Goal: Information Seeking & Learning: Learn about a topic

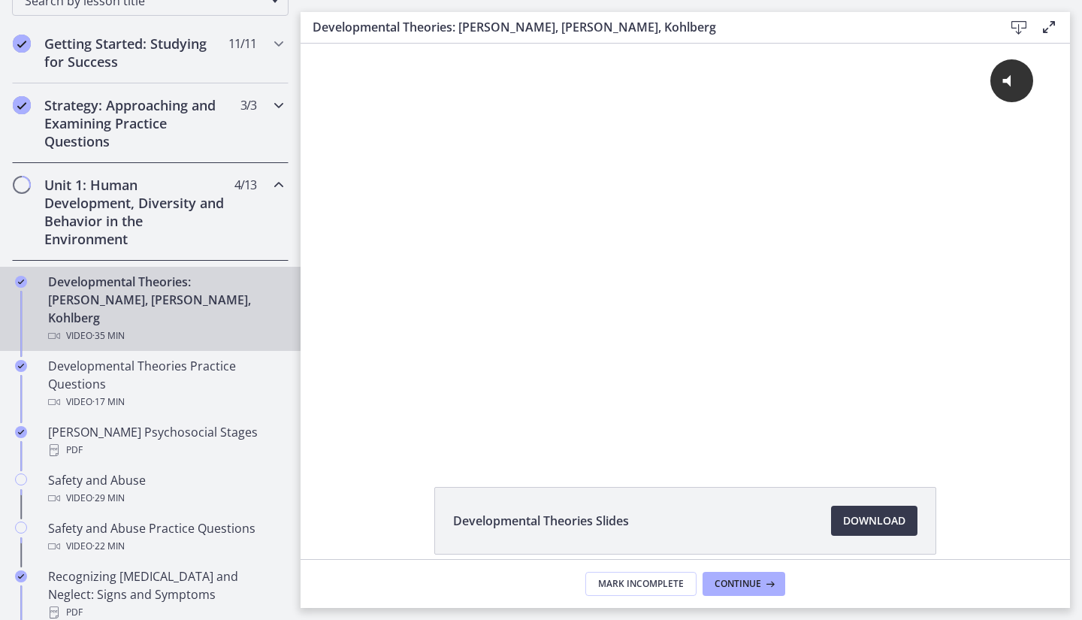
scroll to position [225, 0]
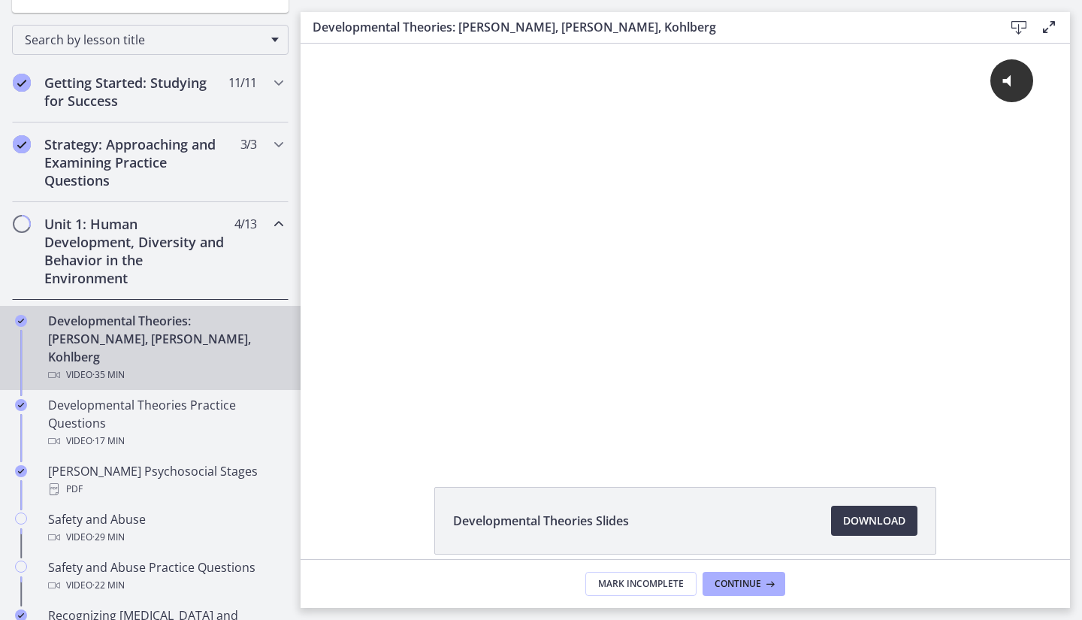
click at [27, 222] on span "Chapters" at bounding box center [21, 223] width 15 height 15
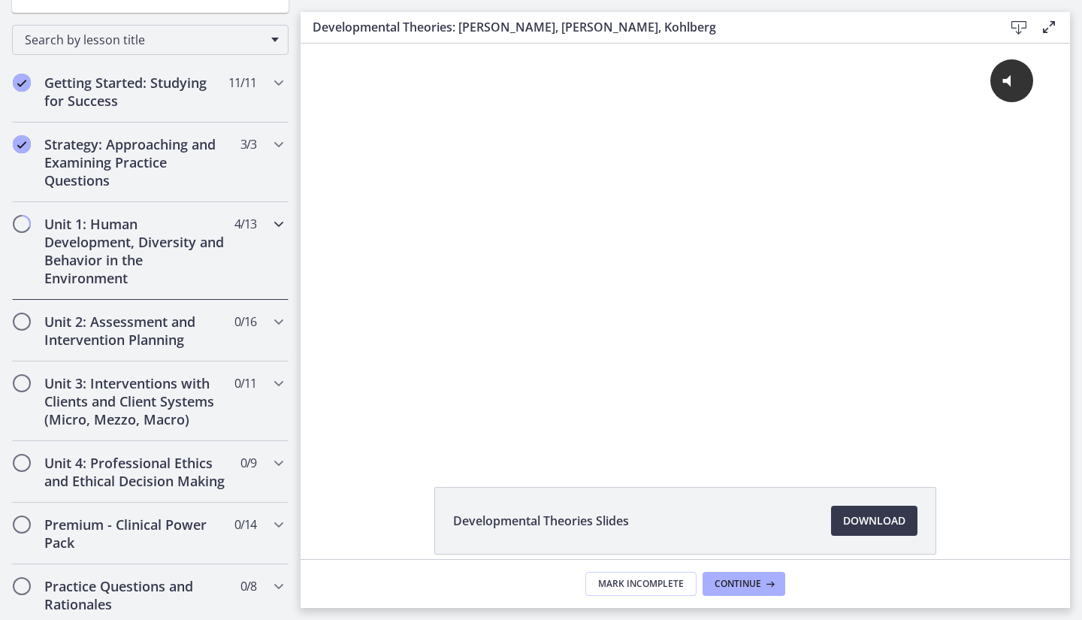
click at [27, 222] on span "Chapters" at bounding box center [21, 223] width 15 height 15
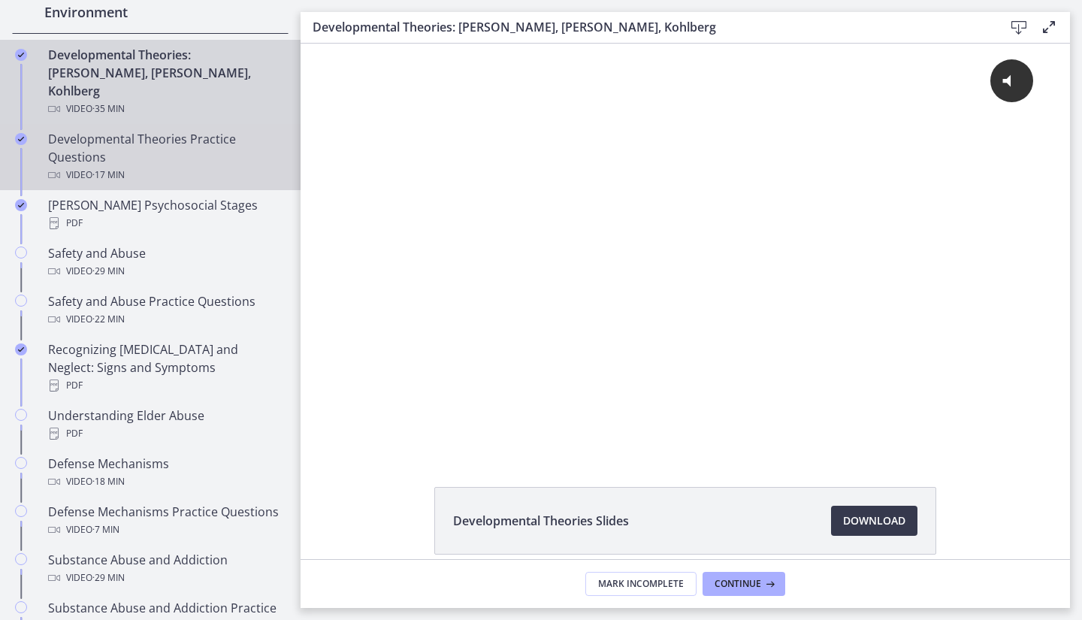
scroll to position [526, 0]
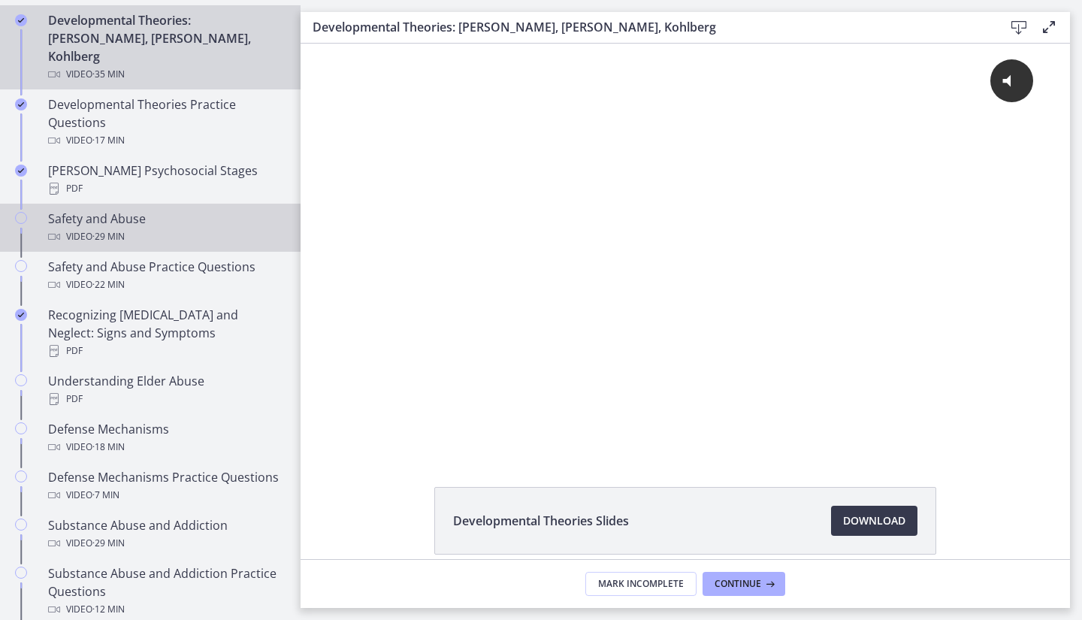
click at [141, 228] on div "Video · 29 min" at bounding box center [165, 237] width 235 height 18
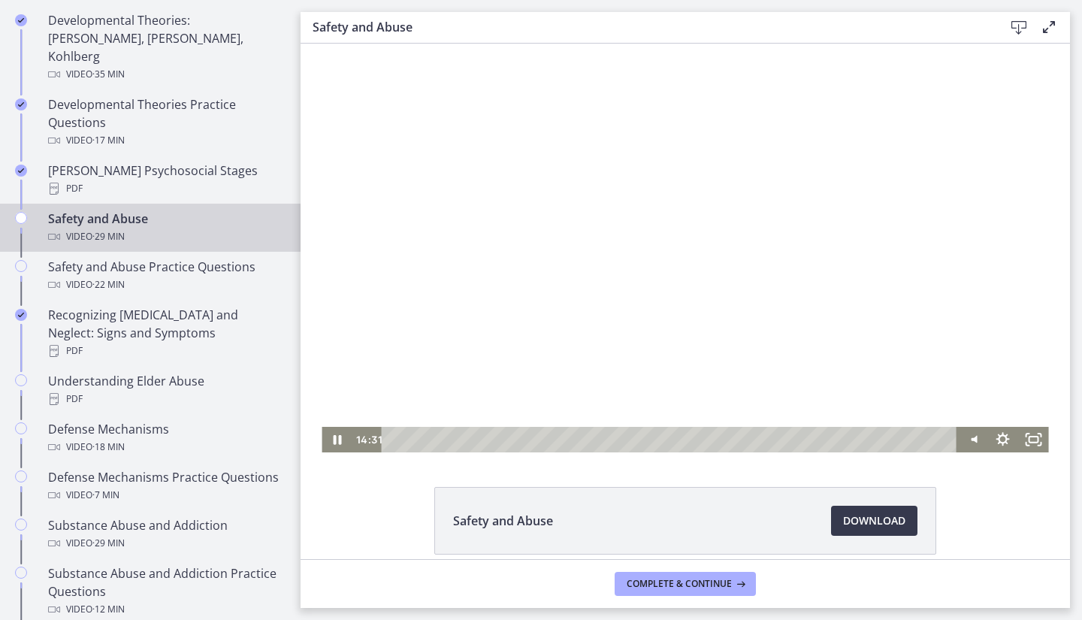
click at [972, 80] on div at bounding box center [685, 248] width 727 height 409
click at [933, 152] on div at bounding box center [685, 248] width 727 height 409
click at [759, 226] on div at bounding box center [685, 248] width 727 height 409
drag, startPoint x: 1382, startPoint y: 53, endPoint x: 555, endPoint y: 271, distance: 855.7
click at [555, 271] on div at bounding box center [685, 248] width 727 height 409
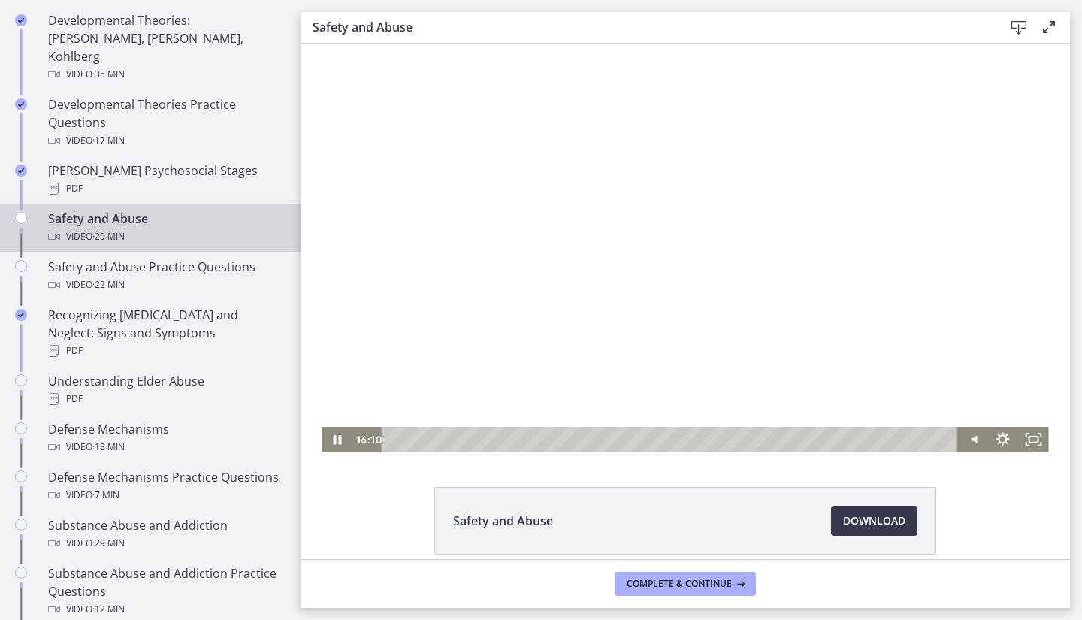
click at [555, 243] on div at bounding box center [685, 248] width 727 height 409
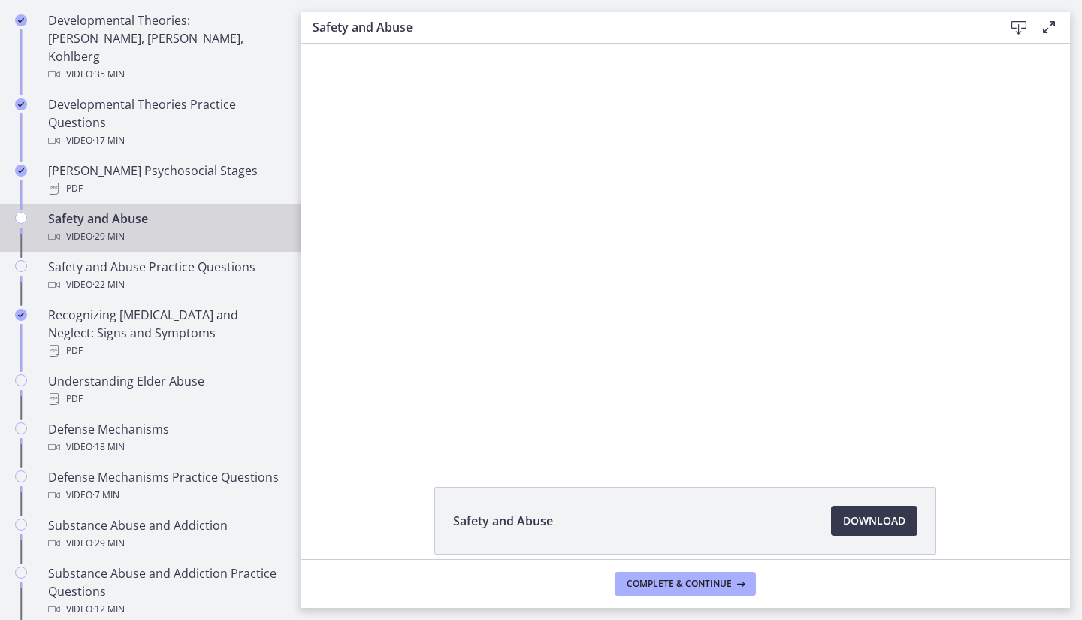
click at [555, 243] on div at bounding box center [685, 248] width 727 height 409
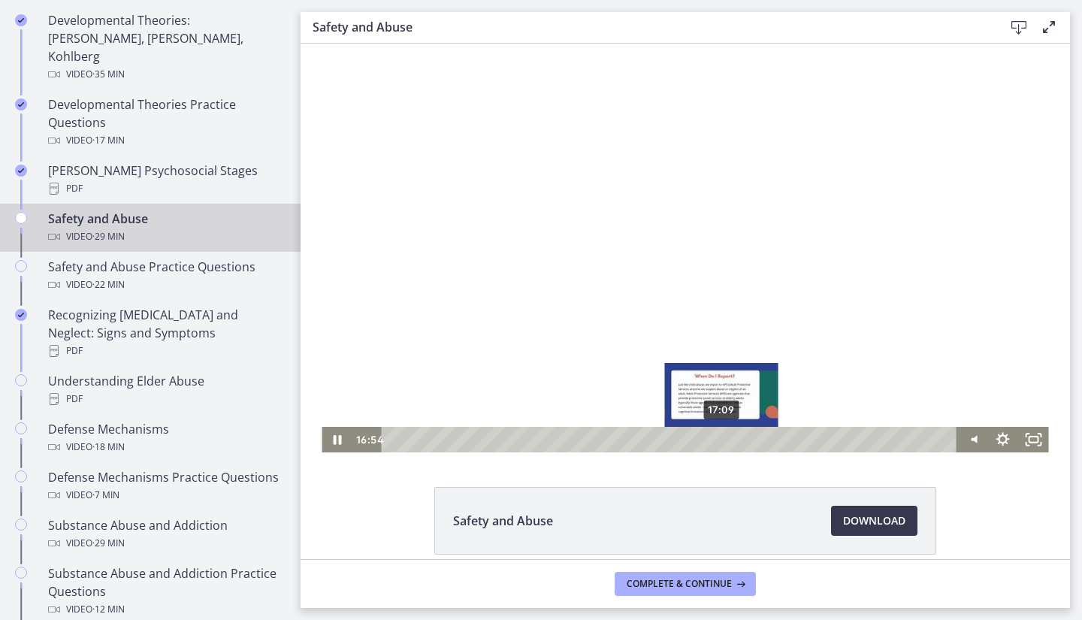
click at [717, 440] on div "17:09" at bounding box center [671, 440] width 558 height 26
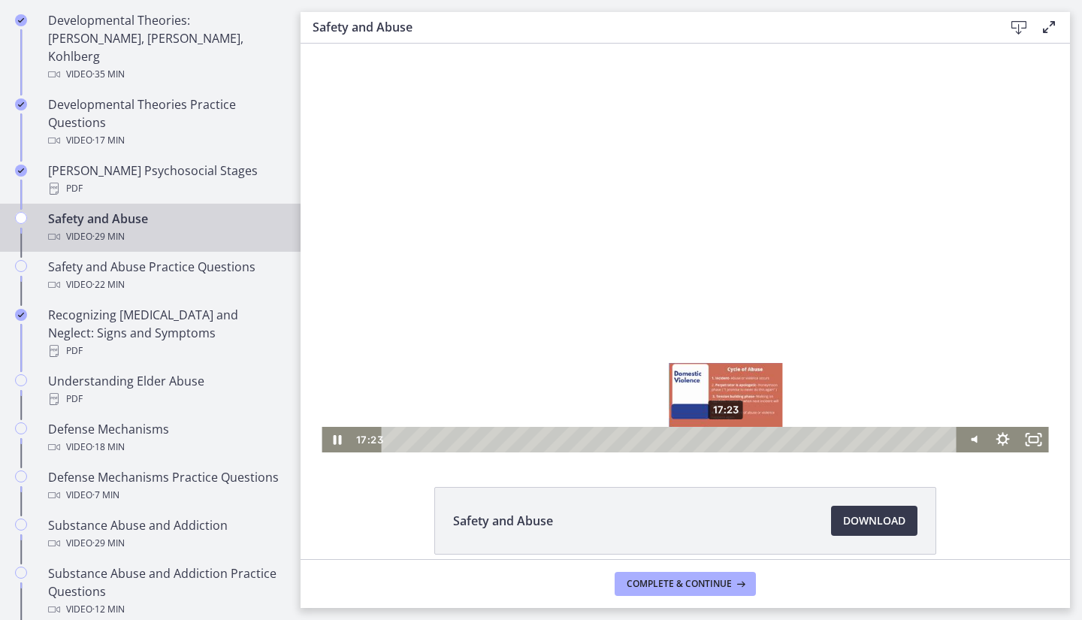
click at [722, 443] on div "17:23" at bounding box center [671, 440] width 558 height 26
click at [655, 274] on div at bounding box center [685, 248] width 727 height 409
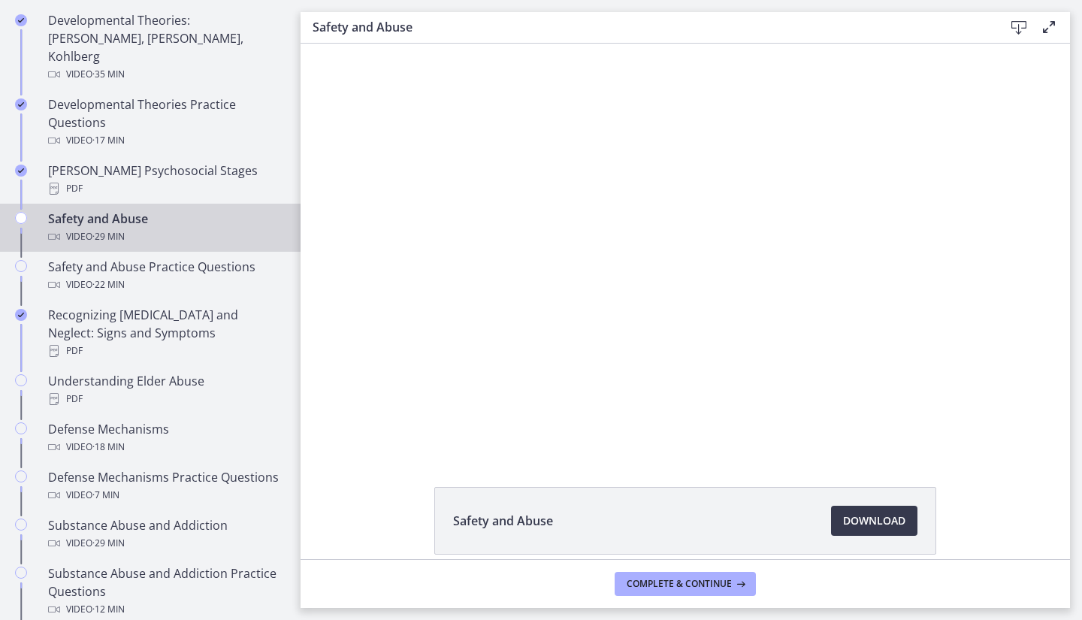
click at [767, 391] on div at bounding box center [685, 248] width 727 height 409
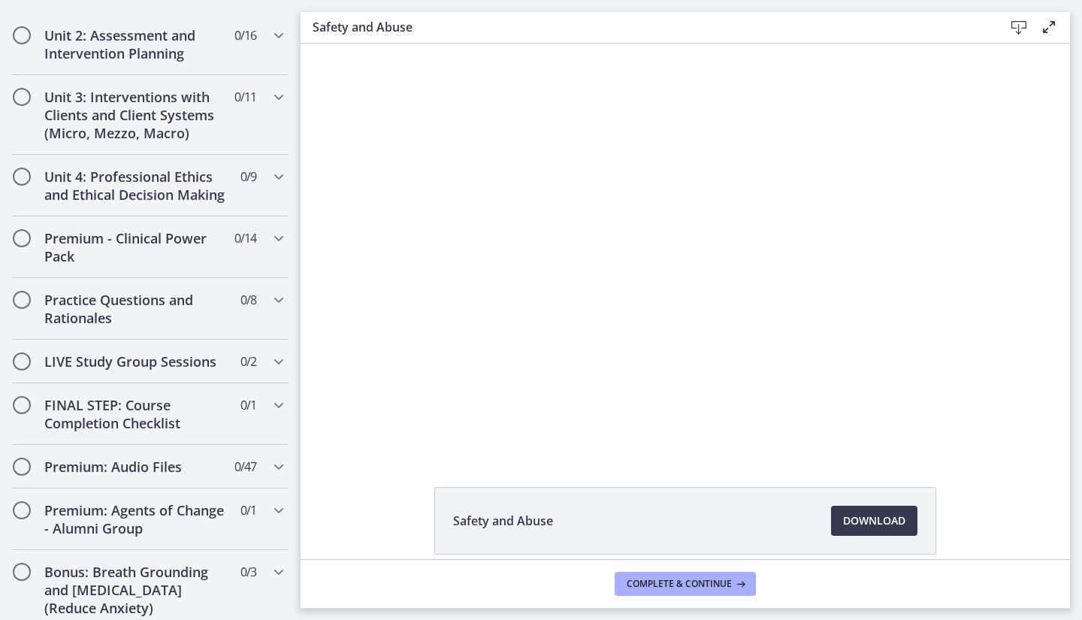
scroll to position [1408, 0]
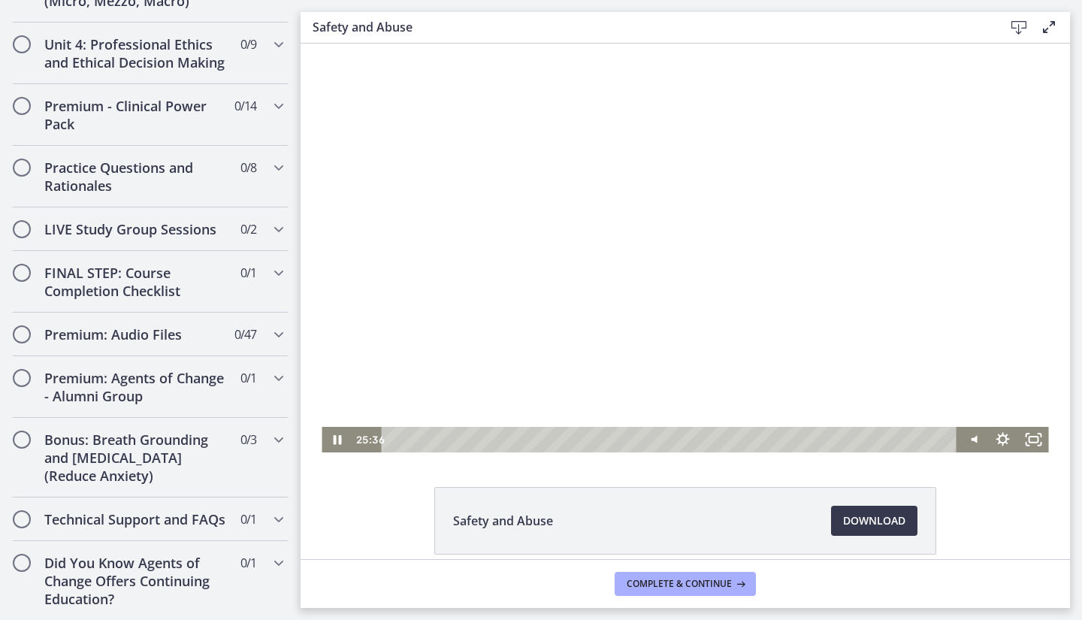
click at [928, 76] on div at bounding box center [685, 248] width 727 height 409
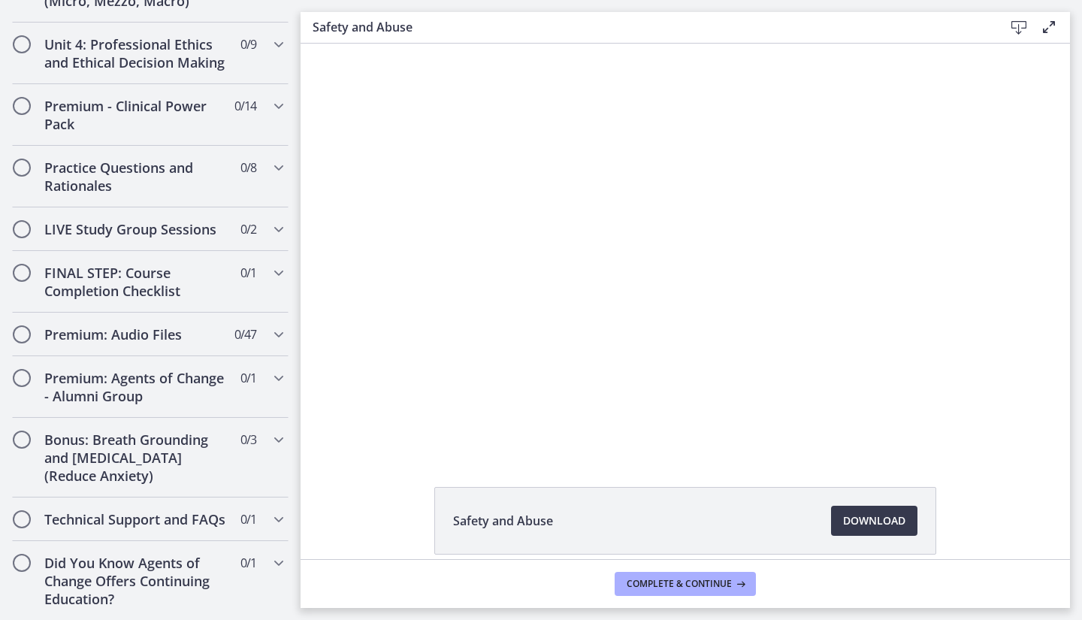
click at [888, 380] on div at bounding box center [685, 248] width 727 height 409
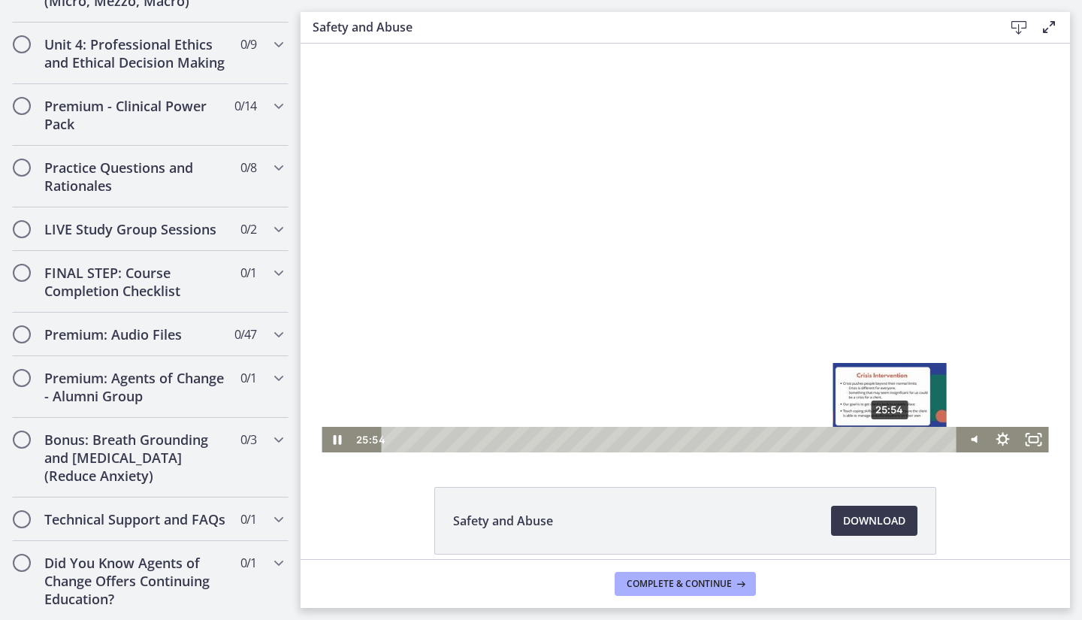
click at [885, 437] on div "25:54" at bounding box center [671, 440] width 558 height 26
click at [882, 443] on div "25:45" at bounding box center [671, 440] width 558 height 26
click at [879, 443] on div "Playbar" at bounding box center [883, 439] width 8 height 8
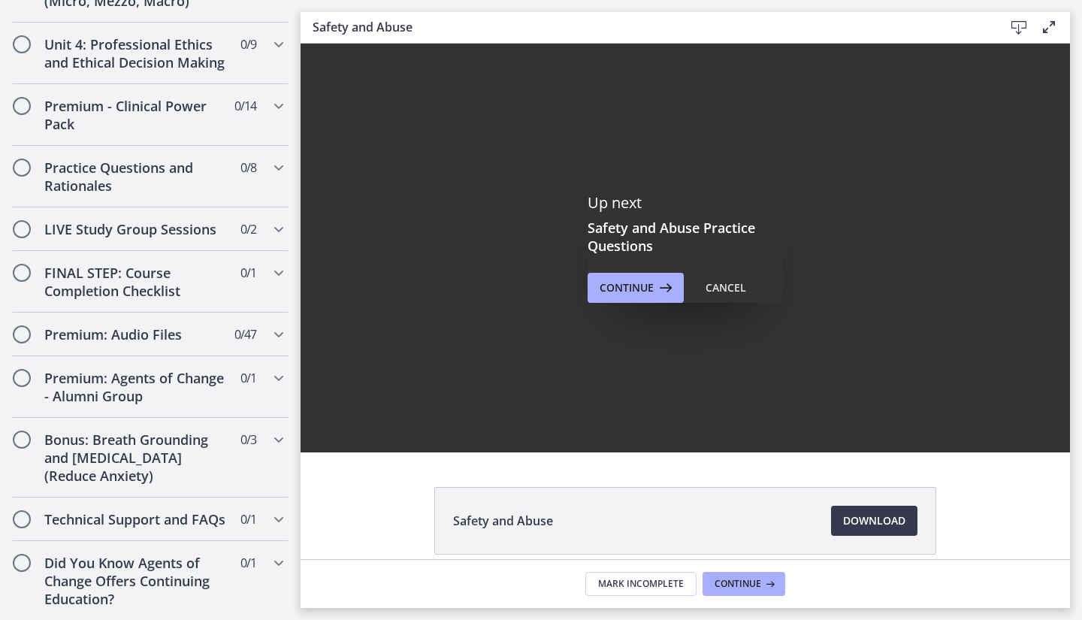
scroll to position [0, 0]
click at [668, 283] on icon at bounding box center [664, 288] width 21 height 18
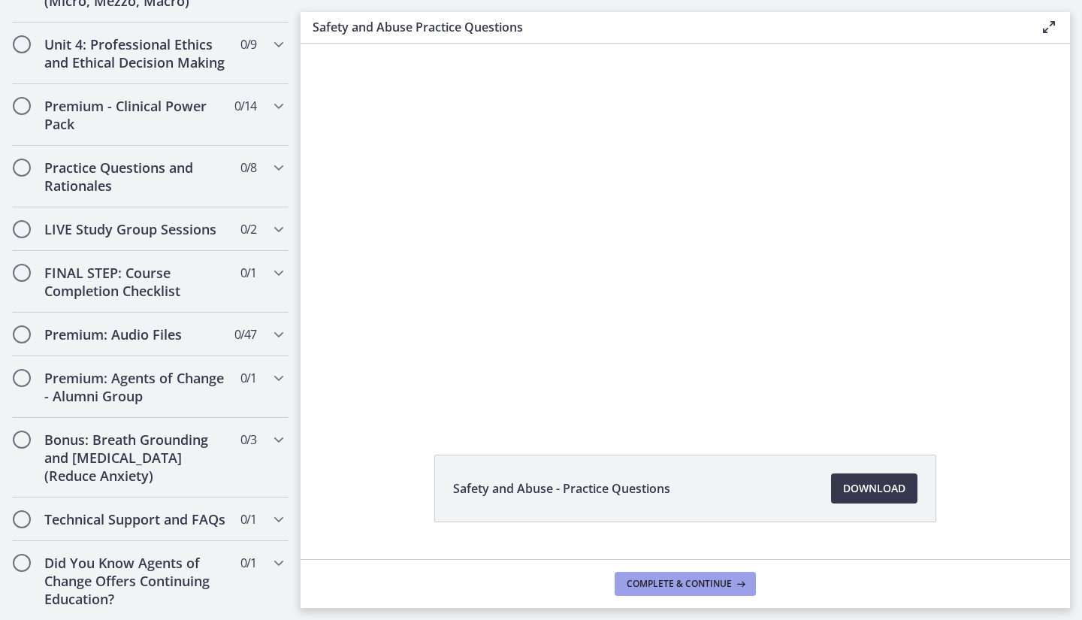
click at [675, 591] on button "Complete & continue" at bounding box center [685, 584] width 141 height 24
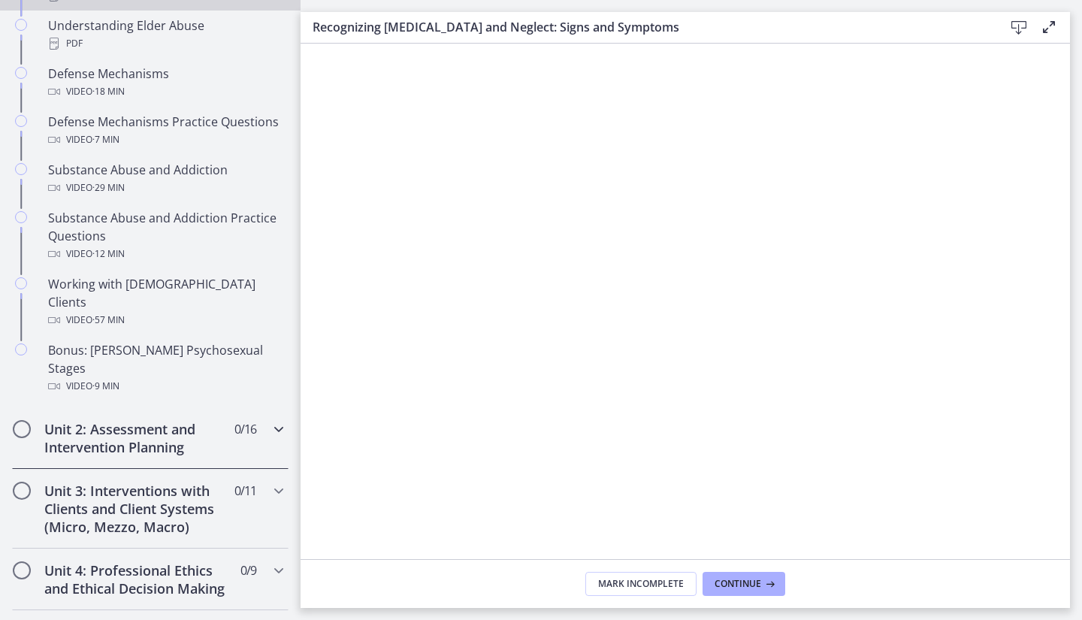
scroll to position [506, 0]
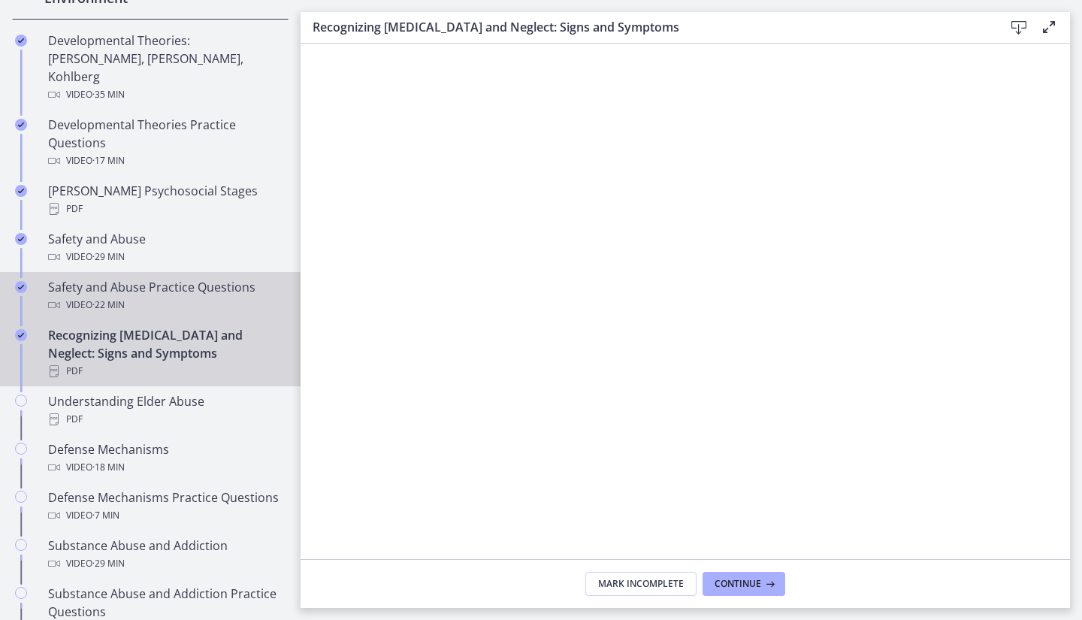
click at [119, 278] on div "Safety and Abuse Practice Questions Video · 22 min" at bounding box center [165, 296] width 235 height 36
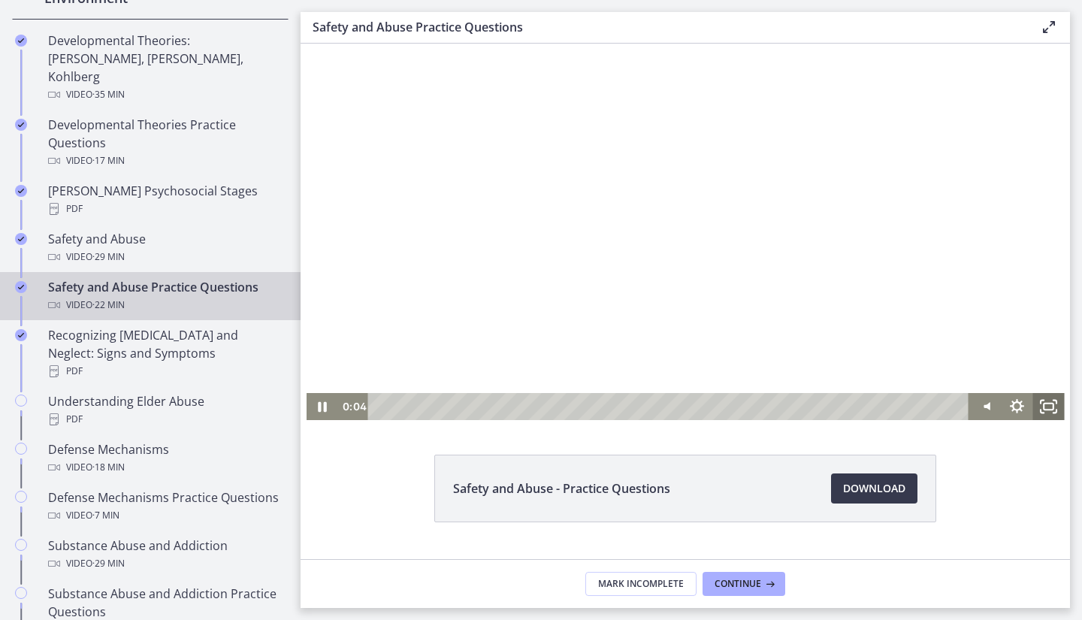
click at [1040, 407] on icon "Fullscreen" at bounding box center [1049, 406] width 32 height 27
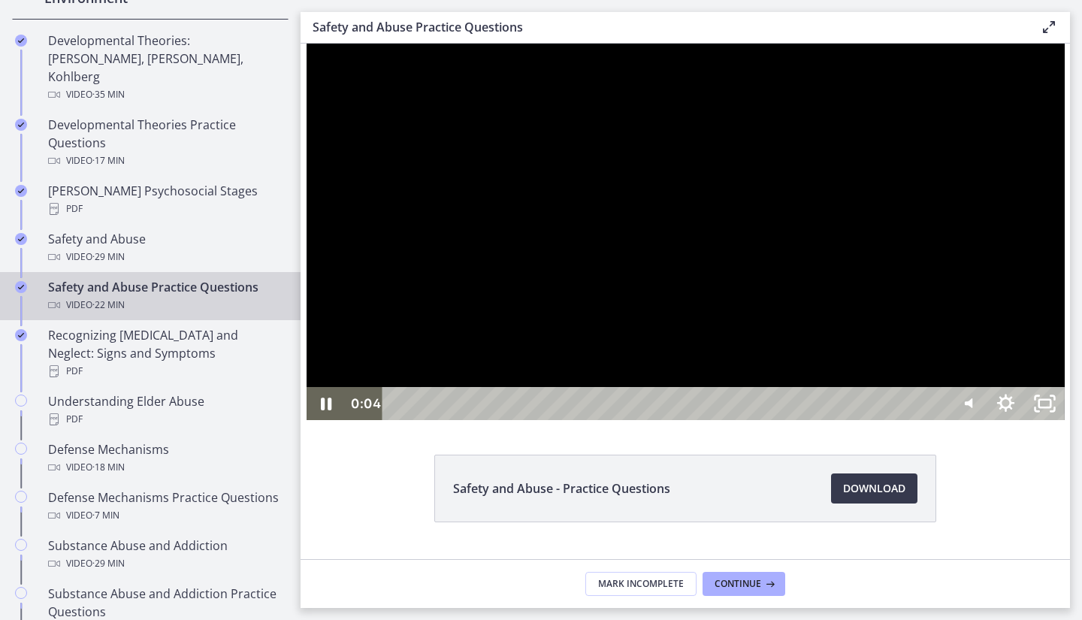
scroll to position [437, 0]
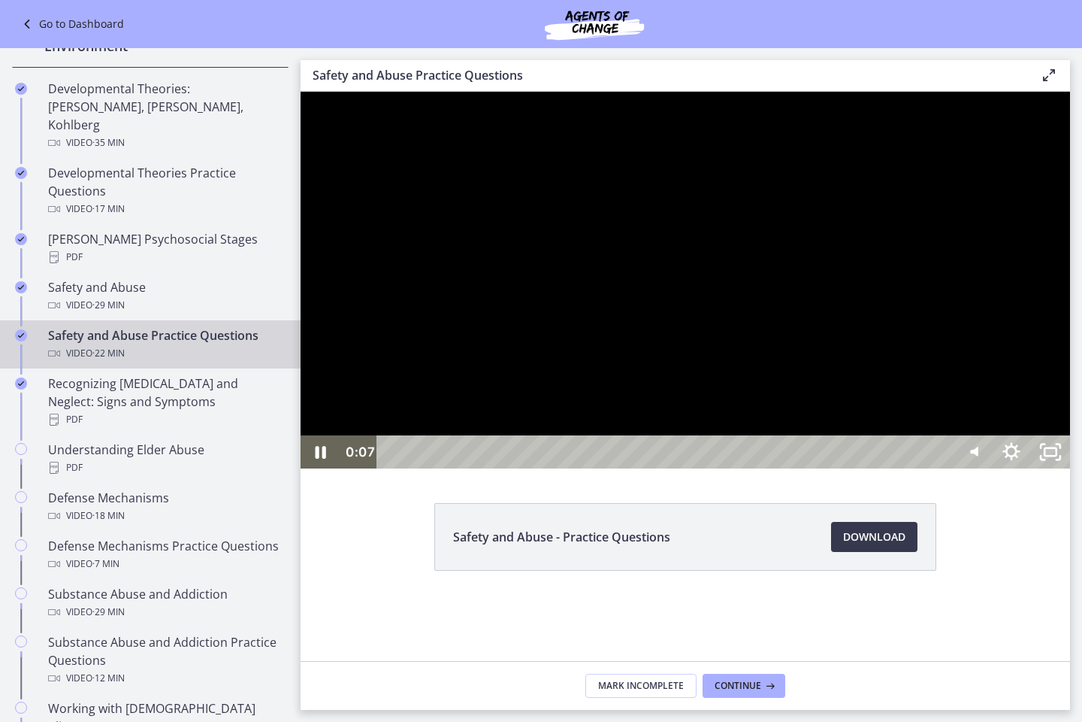
click at [928, 468] on div at bounding box center [686, 280] width 770 height 377
click at [925, 468] on div at bounding box center [686, 280] width 770 height 377
click at [750, 468] on div at bounding box center [686, 280] width 770 height 377
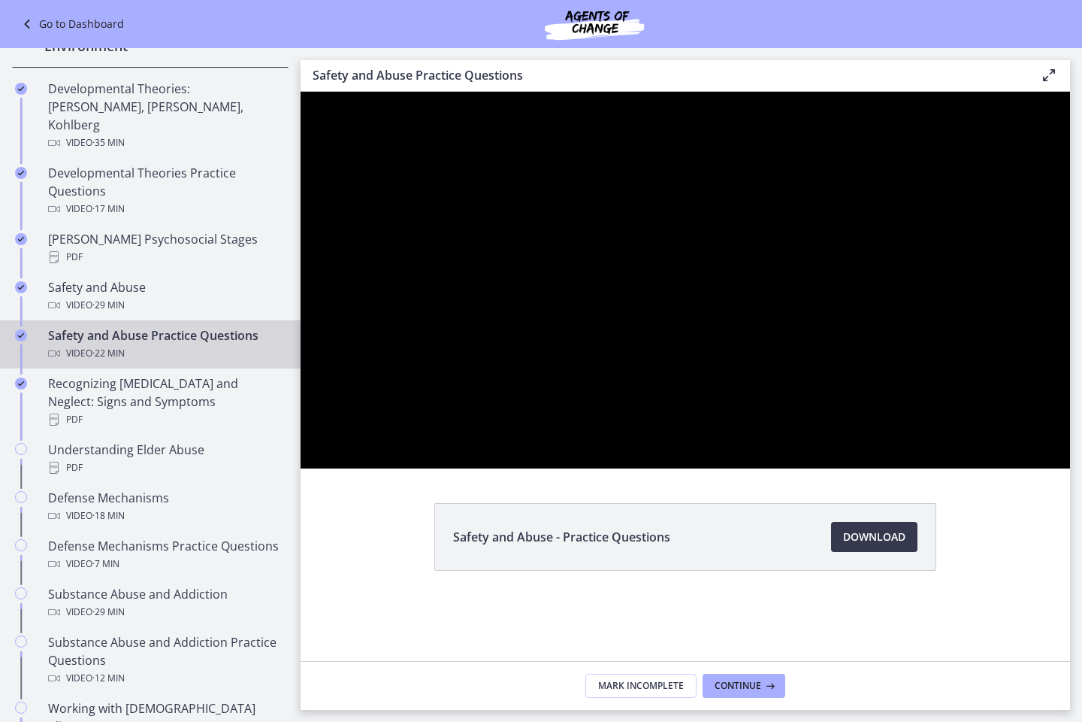
click at [724, 468] on div at bounding box center [686, 280] width 770 height 377
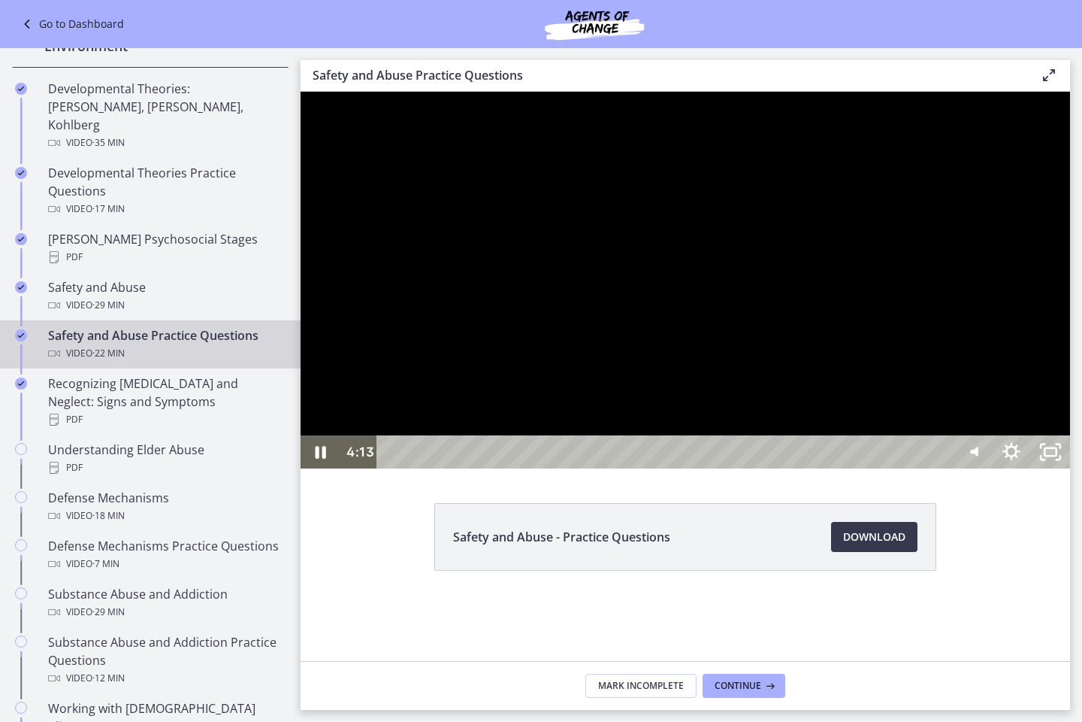
click at [809, 443] on div at bounding box center [686, 280] width 770 height 377
click at [700, 452] on div at bounding box center [686, 280] width 770 height 377
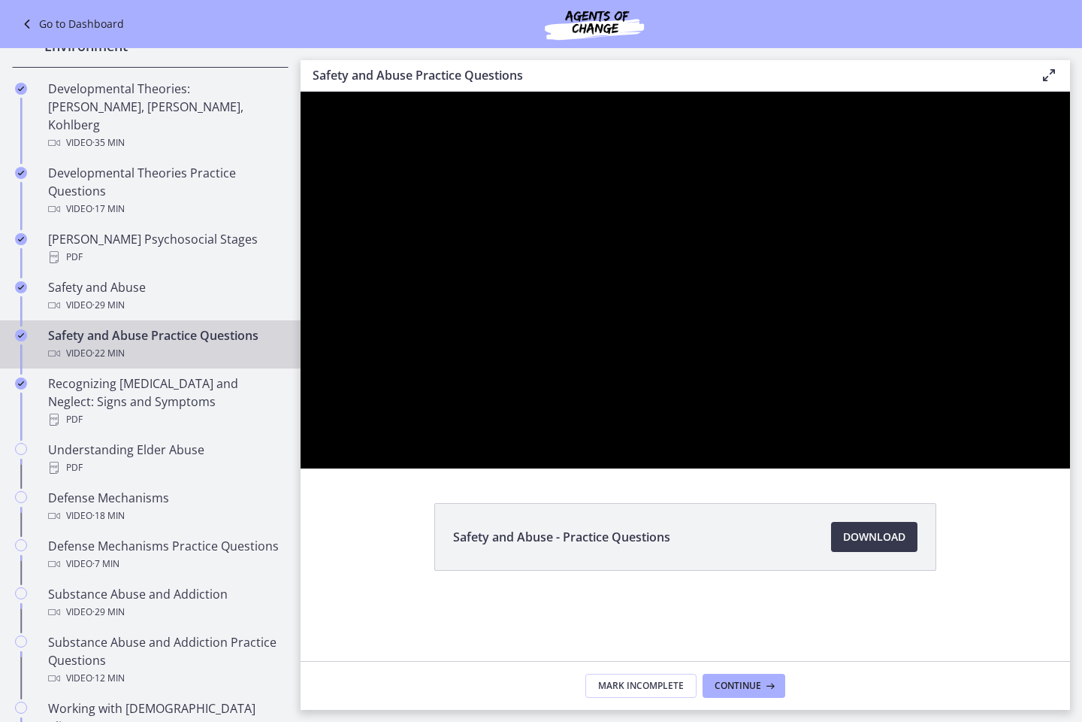
click at [700, 452] on div at bounding box center [686, 280] width 770 height 377
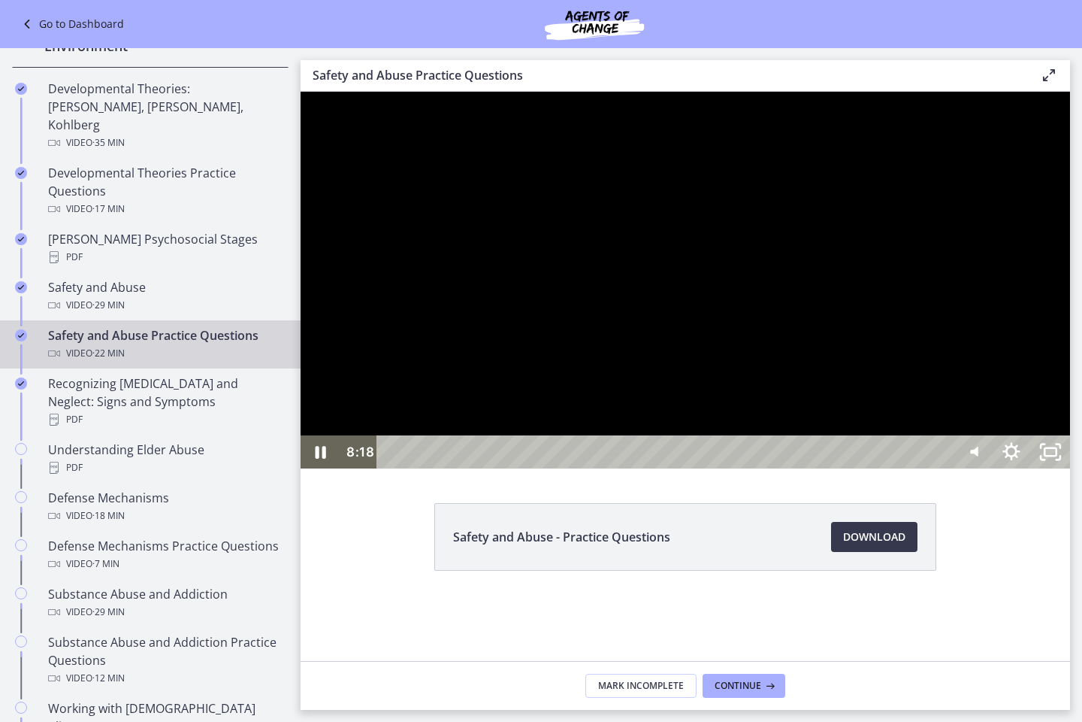
click at [1045, 468] on div at bounding box center [686, 280] width 770 height 377
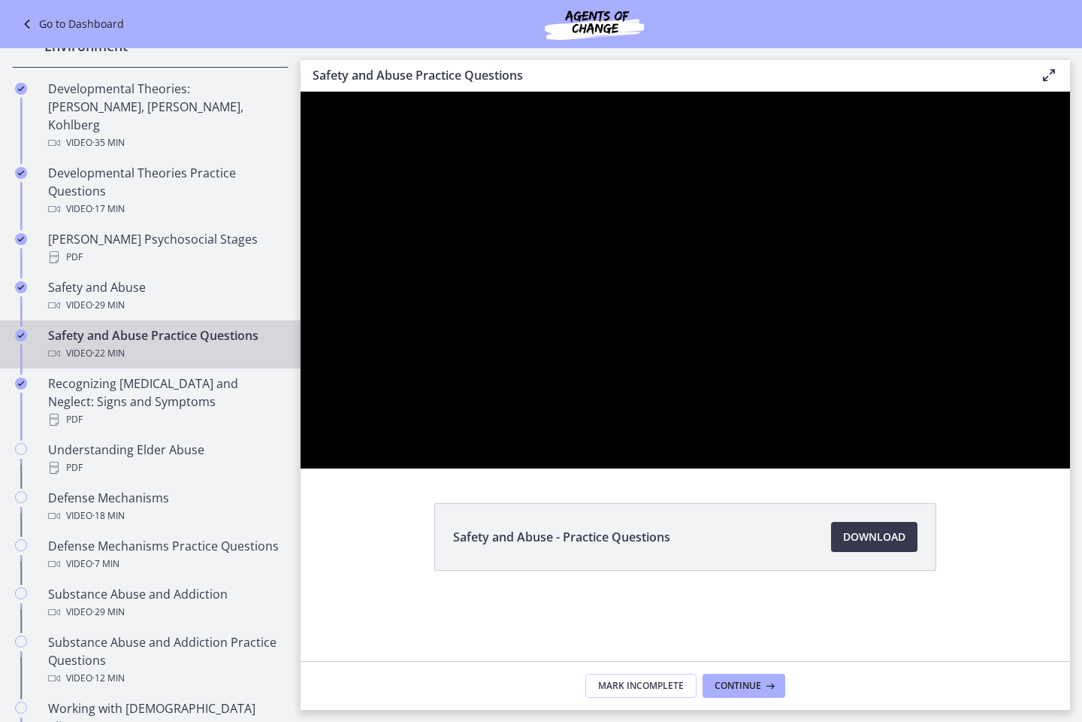
click at [1070, 468] on div at bounding box center [686, 280] width 770 height 377
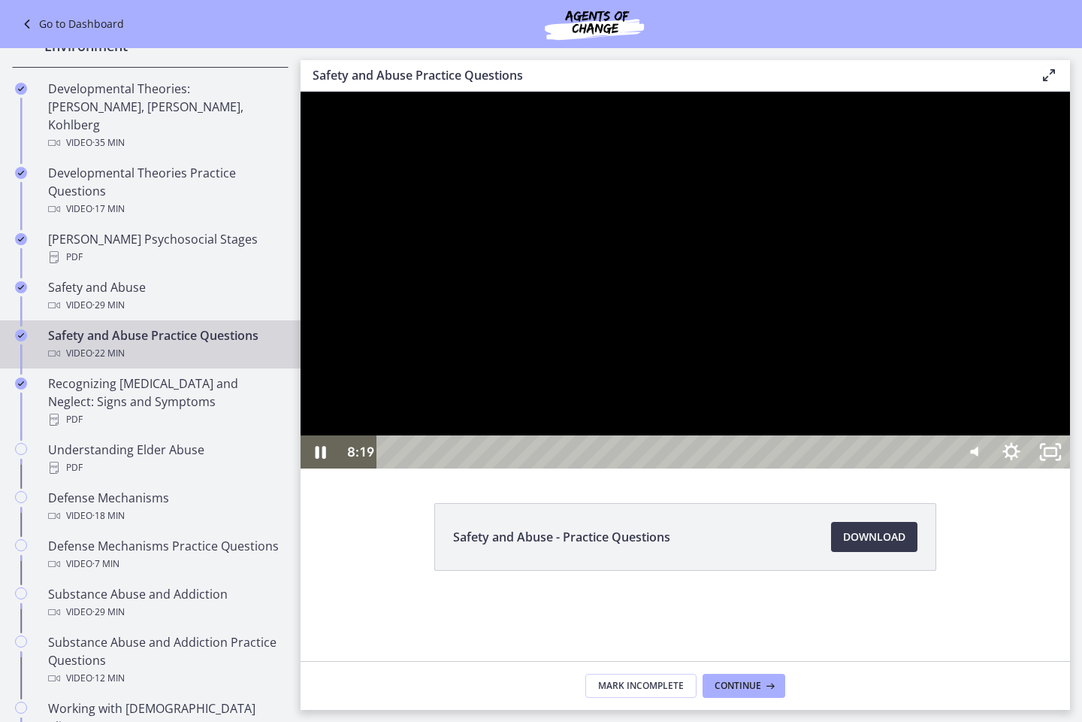
click at [1035, 468] on div at bounding box center [686, 280] width 770 height 377
click at [894, 384] on div at bounding box center [686, 280] width 770 height 377
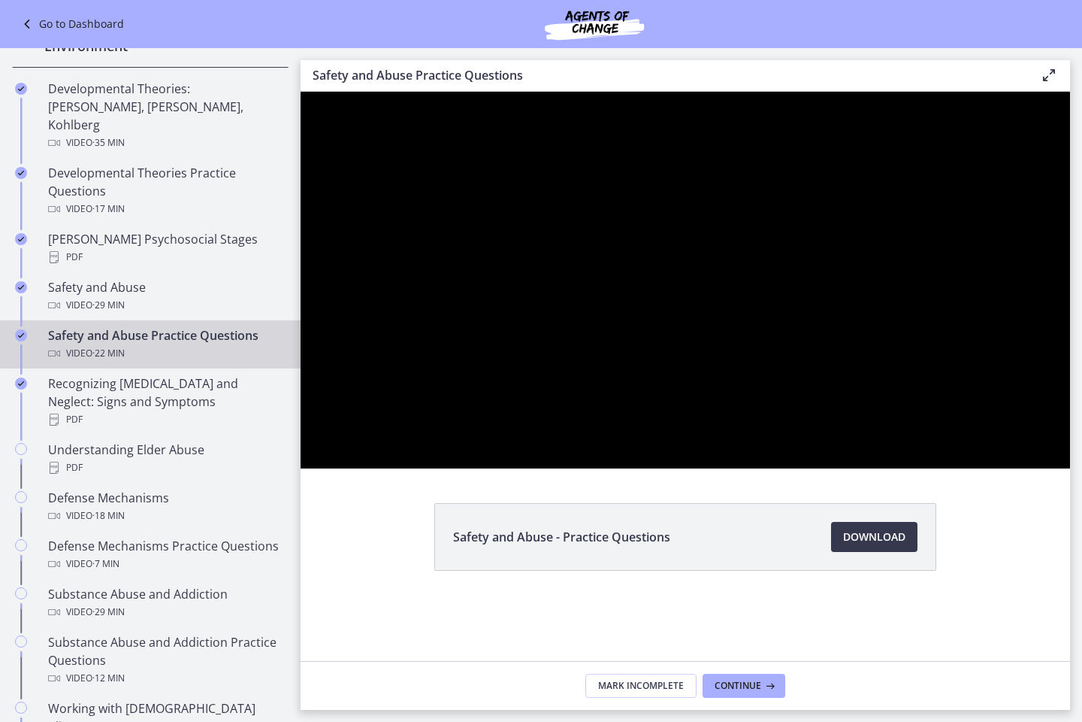
click at [931, 445] on div at bounding box center [686, 280] width 770 height 377
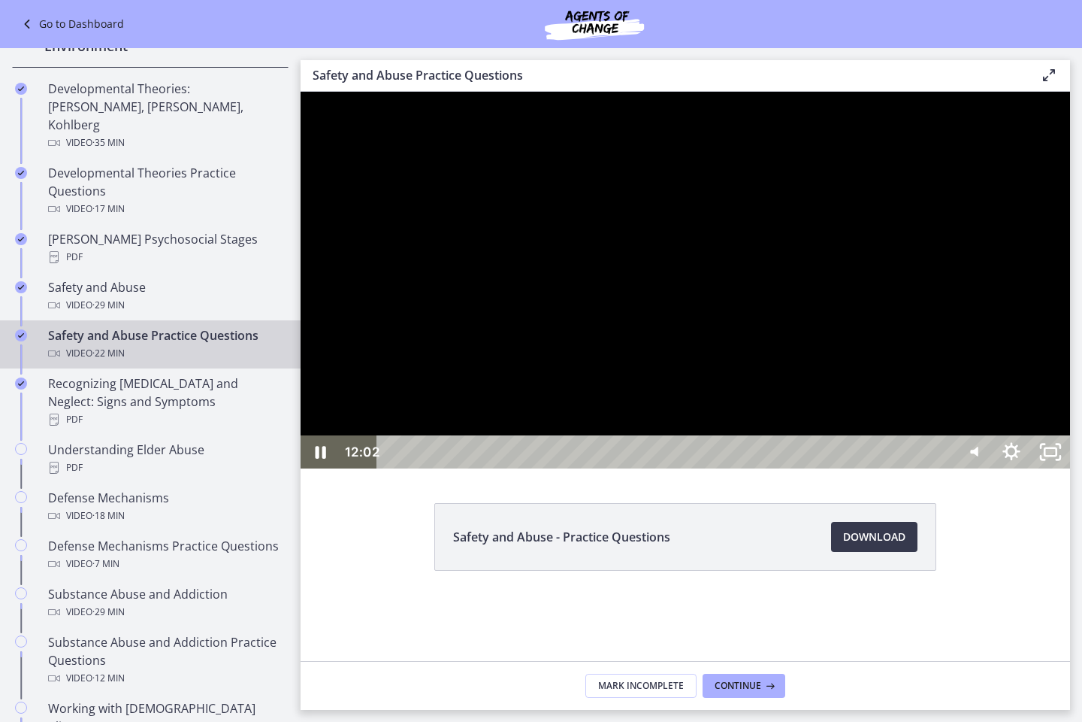
click at [619, 374] on div at bounding box center [686, 280] width 770 height 377
click at [716, 400] on div at bounding box center [686, 280] width 770 height 377
click at [764, 416] on div at bounding box center [686, 280] width 770 height 377
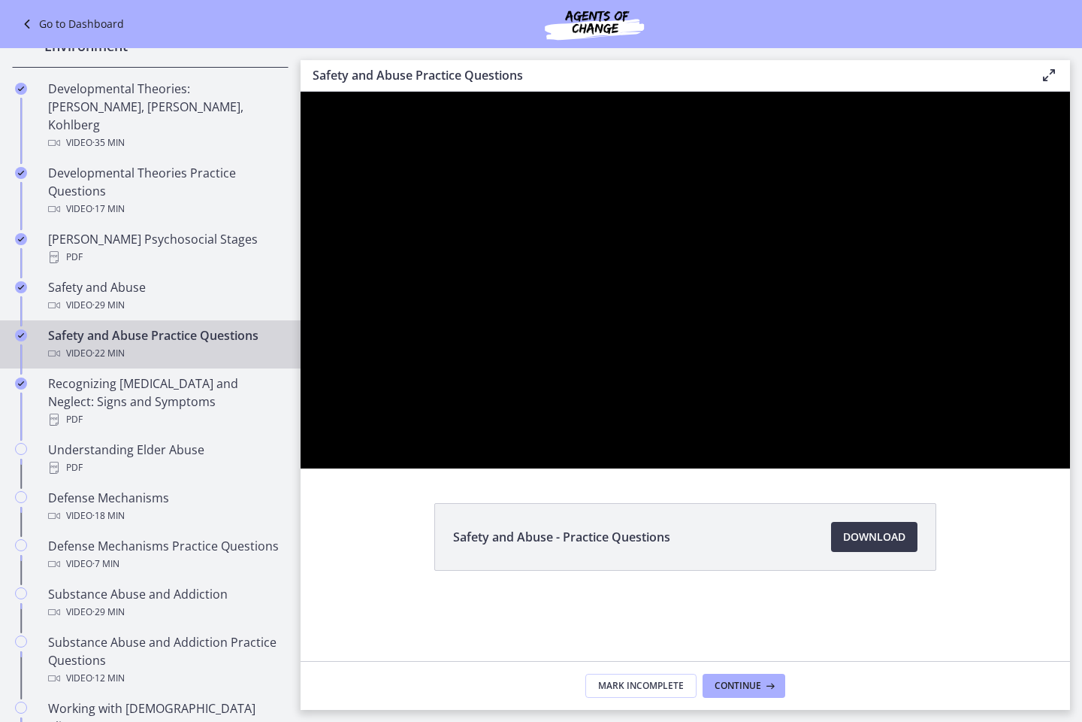
click at [763, 416] on div at bounding box center [686, 280] width 770 height 377
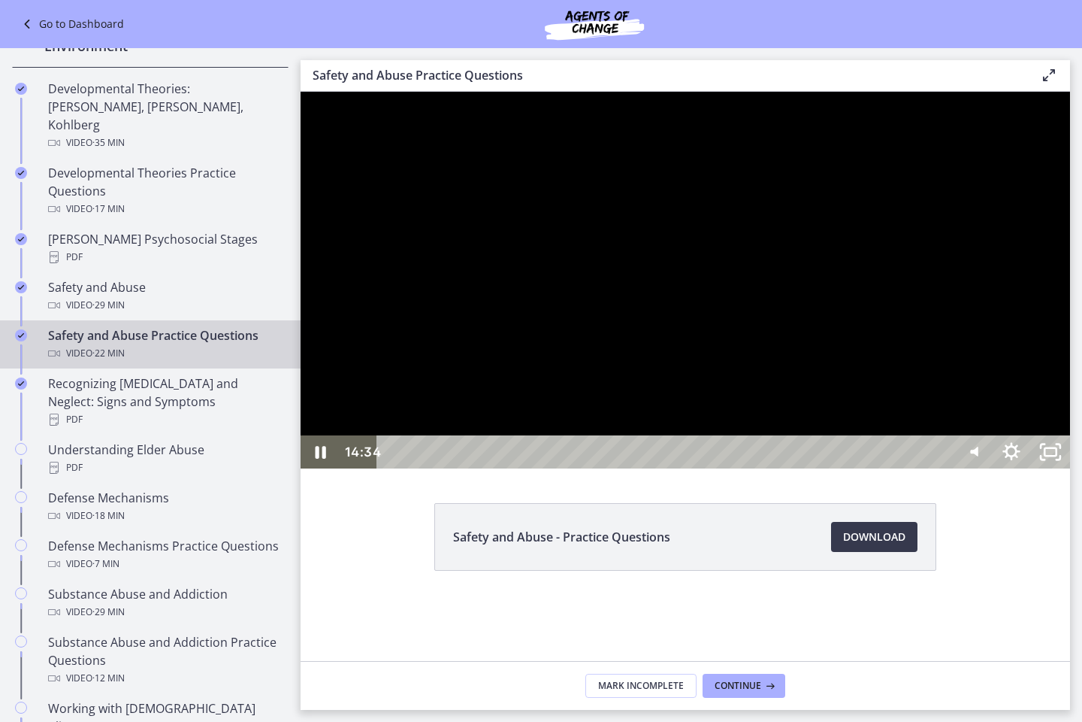
click at [946, 392] on div at bounding box center [686, 280] width 770 height 377
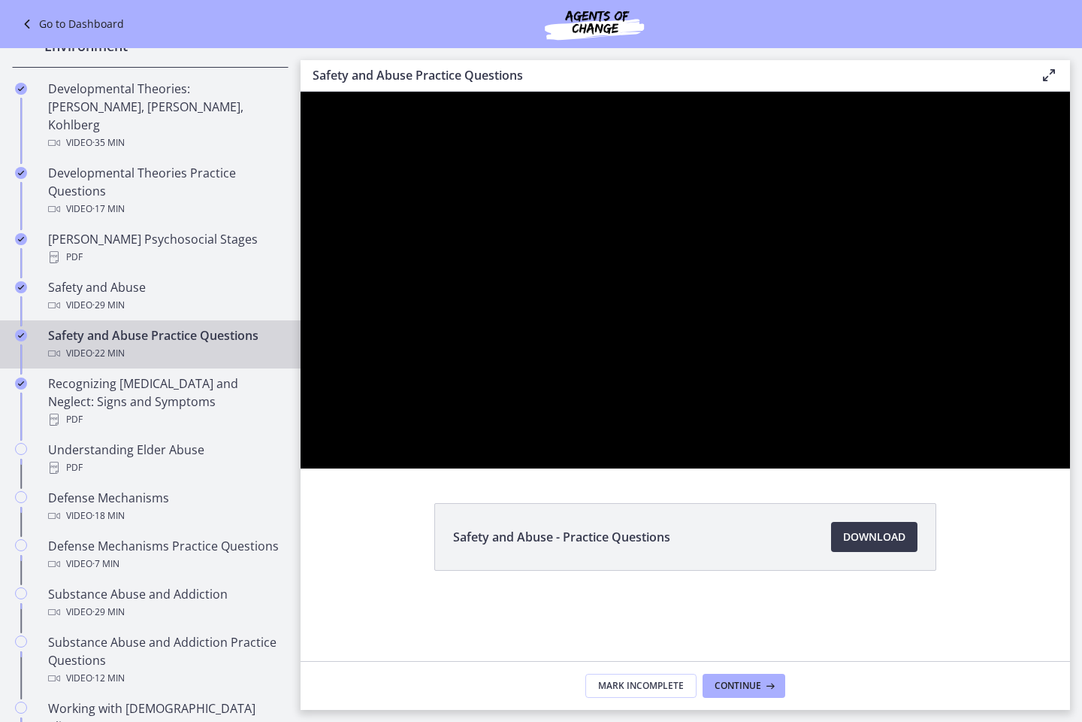
click at [946, 403] on div at bounding box center [686, 280] width 770 height 377
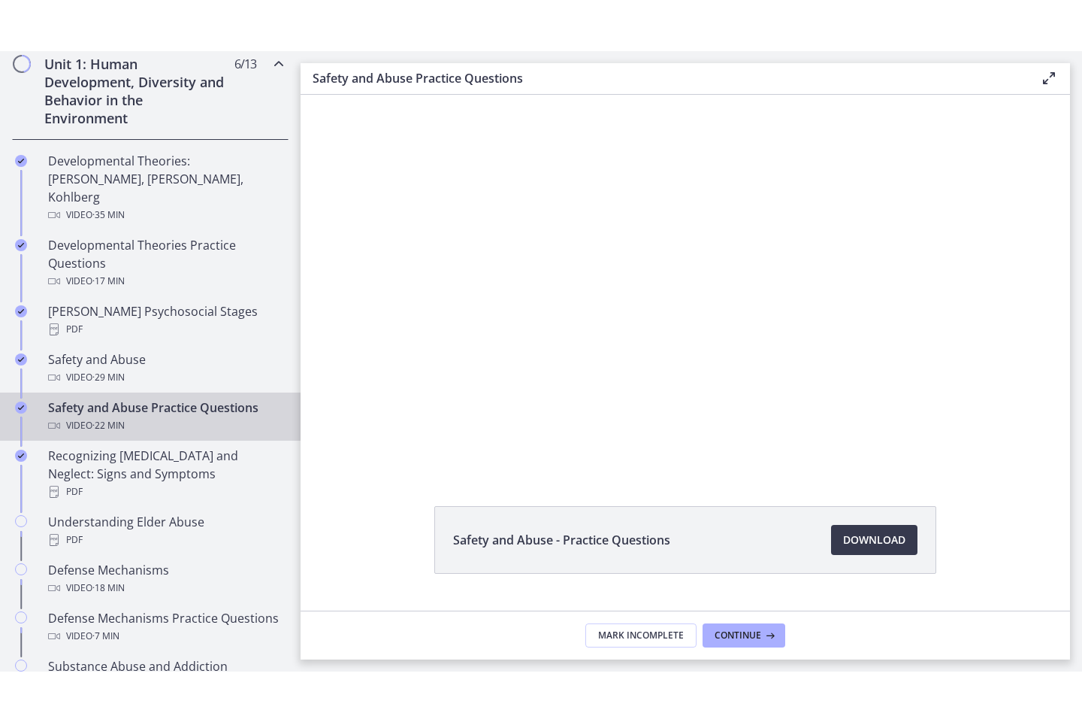
scroll to position [506, 0]
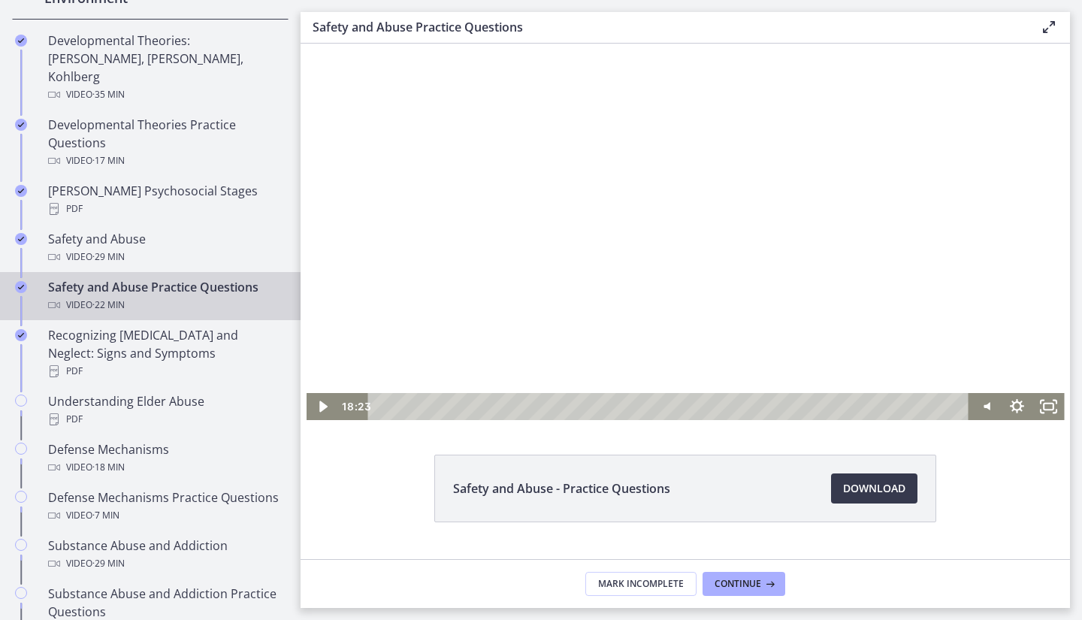
click at [596, 315] on div at bounding box center [686, 232] width 758 height 377
click at [594, 316] on div at bounding box center [686, 232] width 758 height 377
click at [1041, 406] on icon "Fullscreen" at bounding box center [1049, 406] width 32 height 27
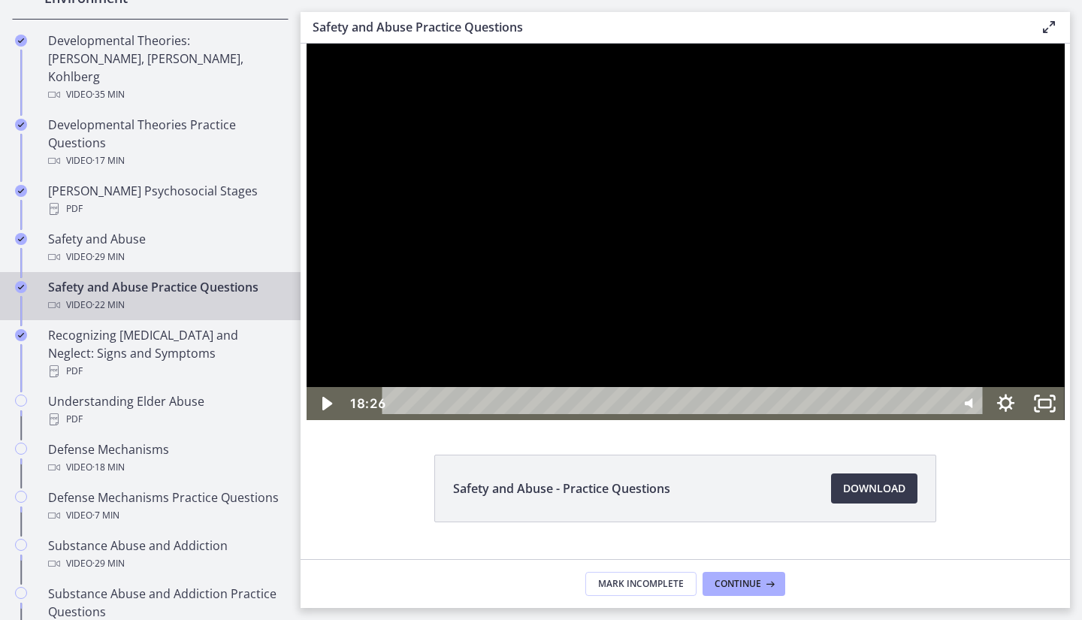
scroll to position [437, 0]
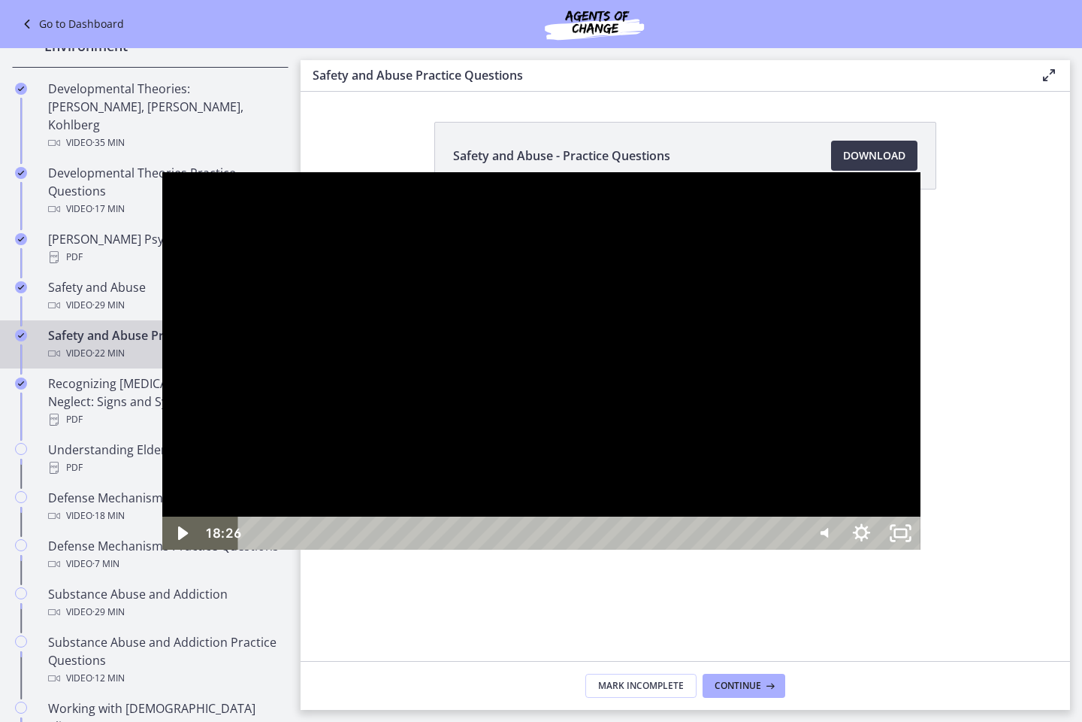
click at [475, 345] on div at bounding box center [541, 360] width 758 height 377
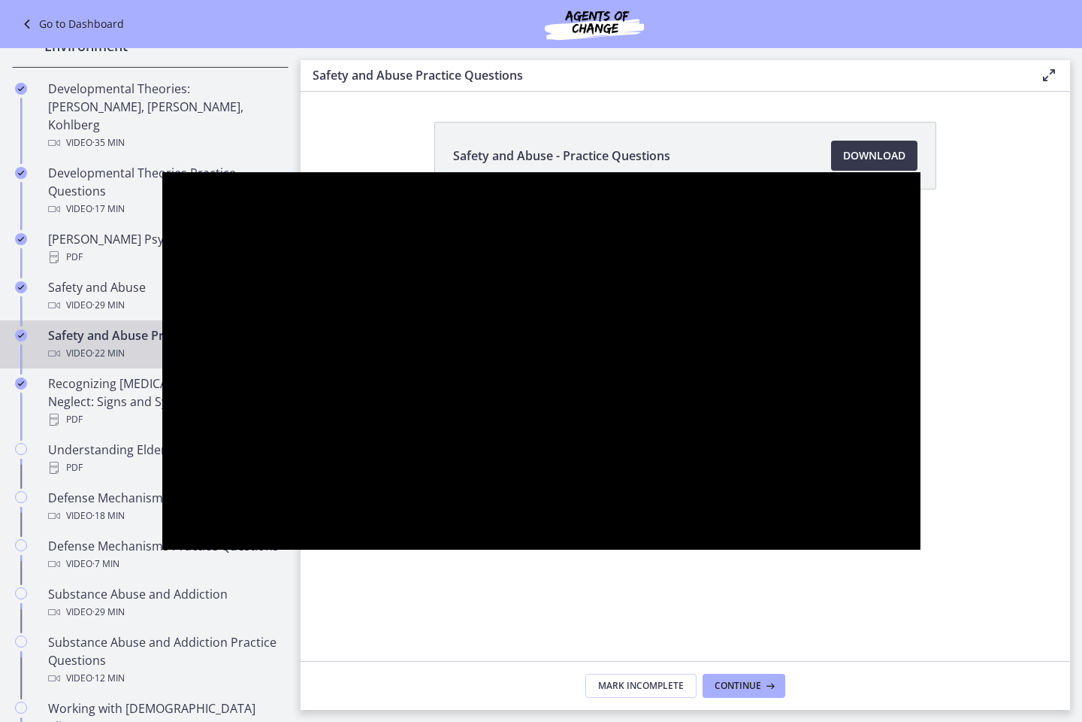
click at [464, 368] on div at bounding box center [541, 360] width 758 height 377
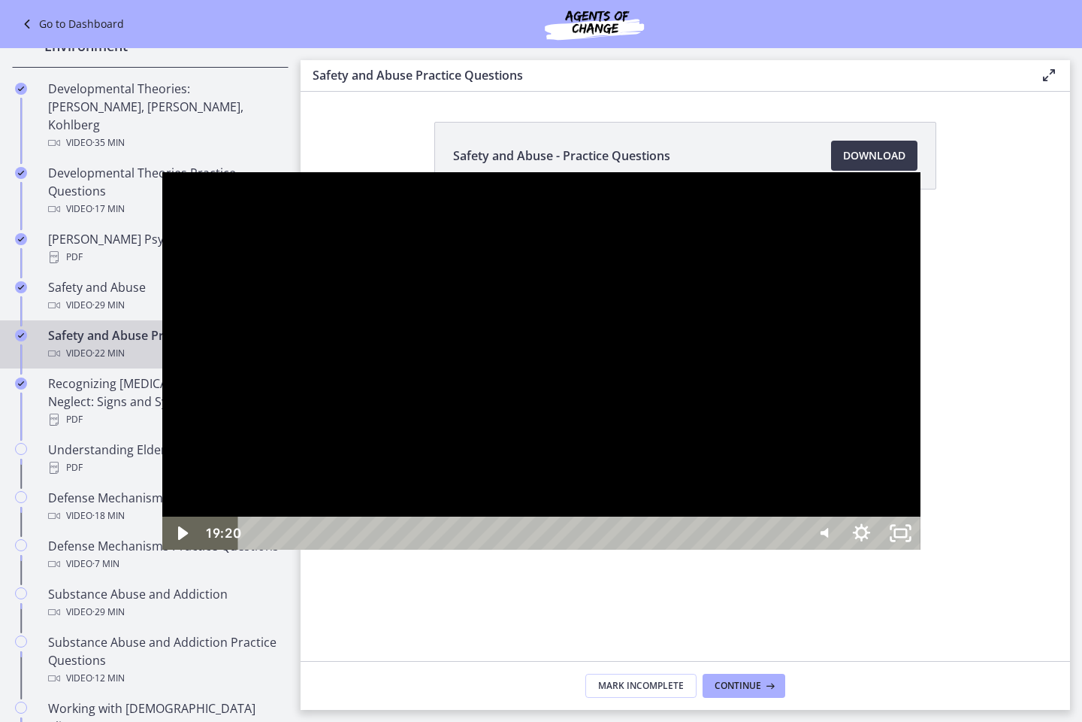
click at [468, 321] on div at bounding box center [541, 360] width 758 height 377
click at [552, 449] on div at bounding box center [541, 360] width 758 height 377
click at [924, 552] on icon "Unfullscreen" at bounding box center [900, 533] width 47 height 40
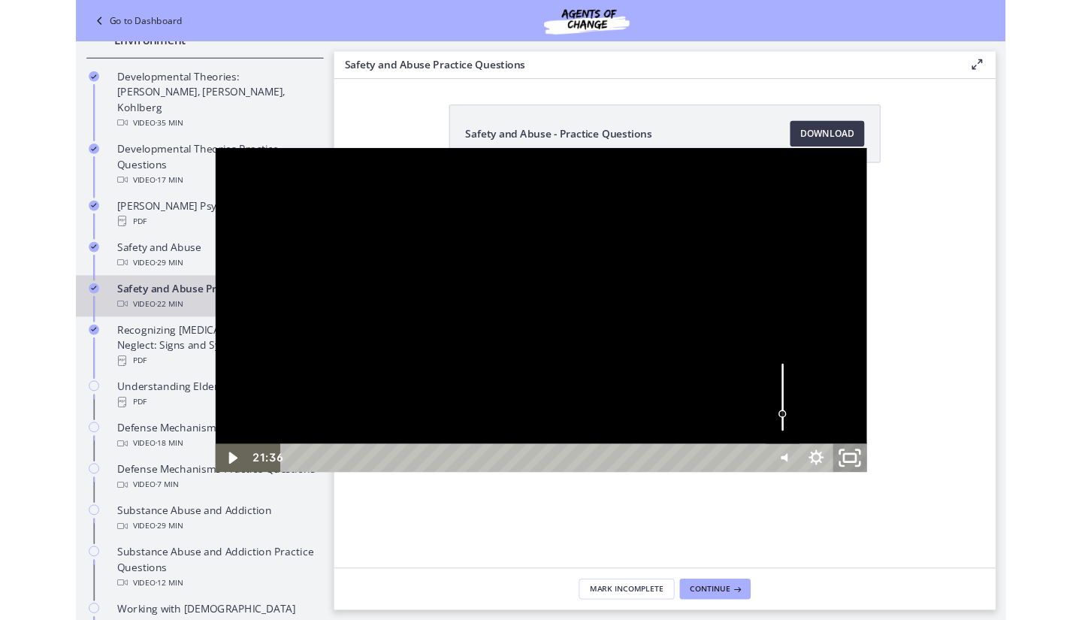
scroll to position [506, 0]
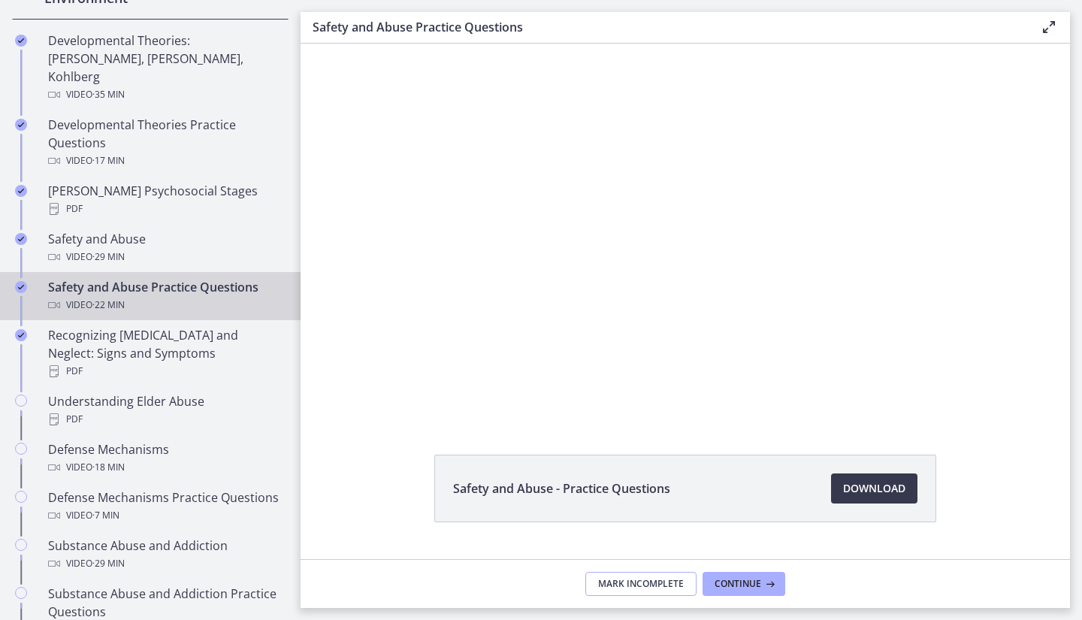
click at [660, 583] on span "Mark Incomplete" at bounding box center [641, 584] width 86 height 12
click at [660, 583] on span "Complete & continue" at bounding box center [679, 584] width 105 height 12
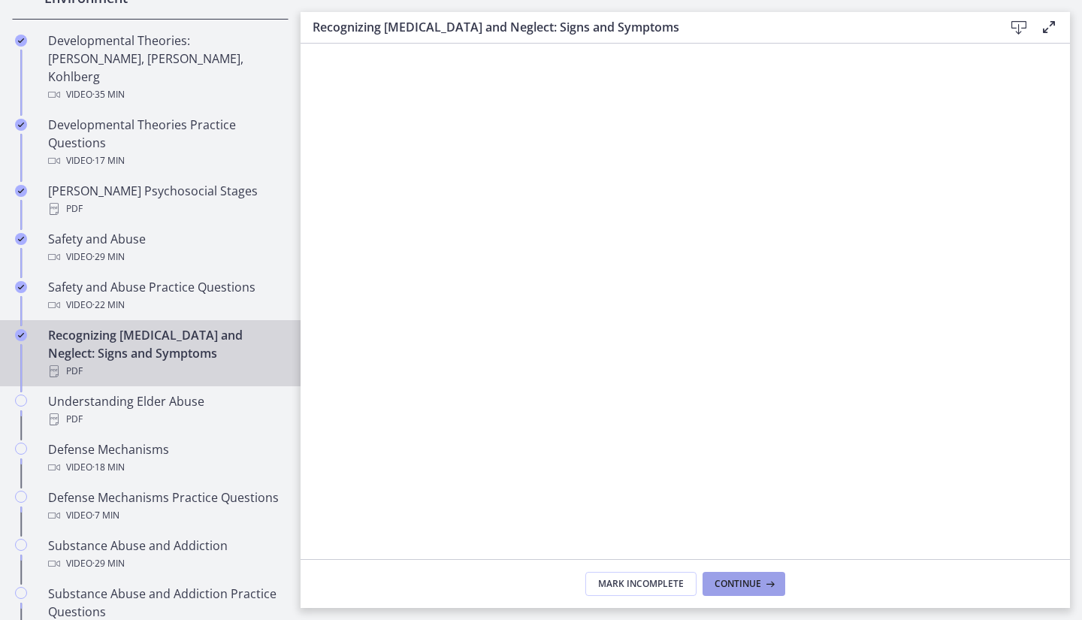
click at [740, 587] on span "Continue" at bounding box center [738, 584] width 47 height 12
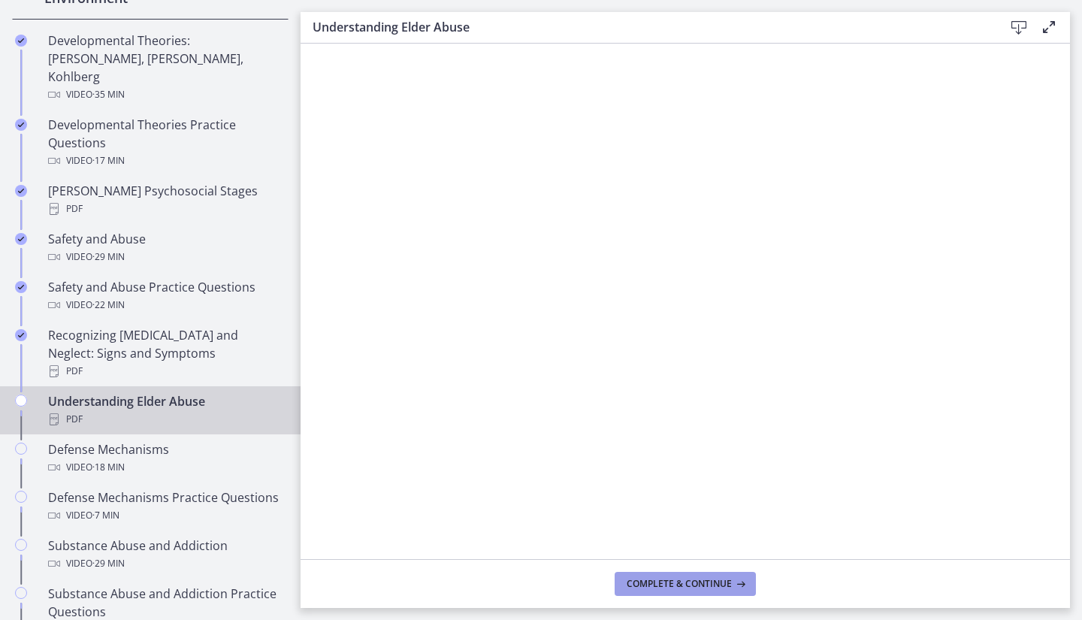
click at [724, 582] on span "Complete & continue" at bounding box center [679, 584] width 105 height 12
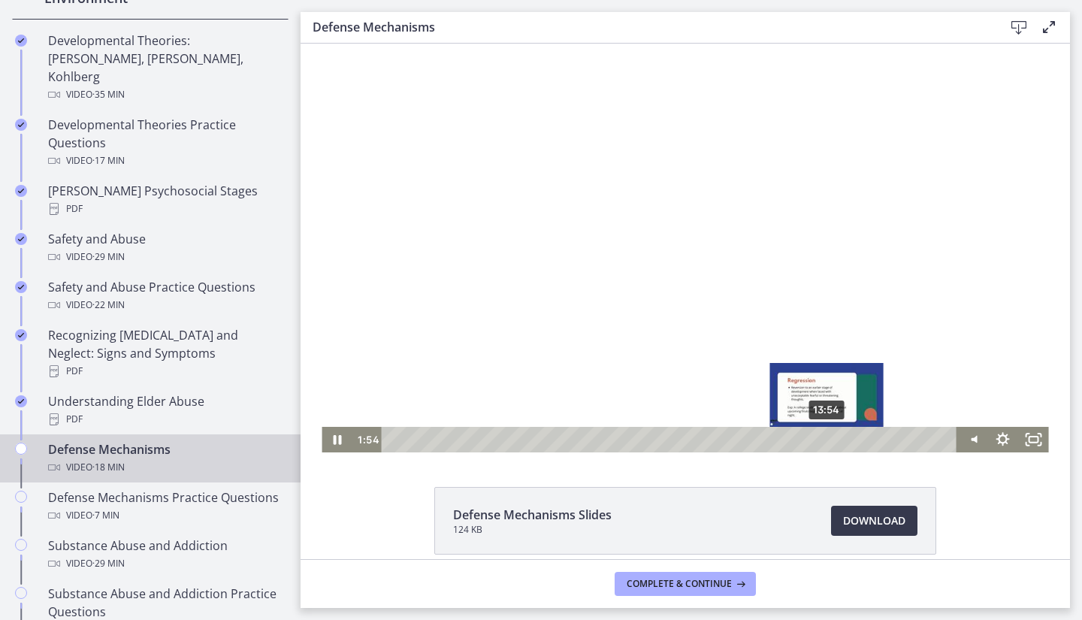
click at [822, 436] on div "13:54" at bounding box center [671, 440] width 558 height 26
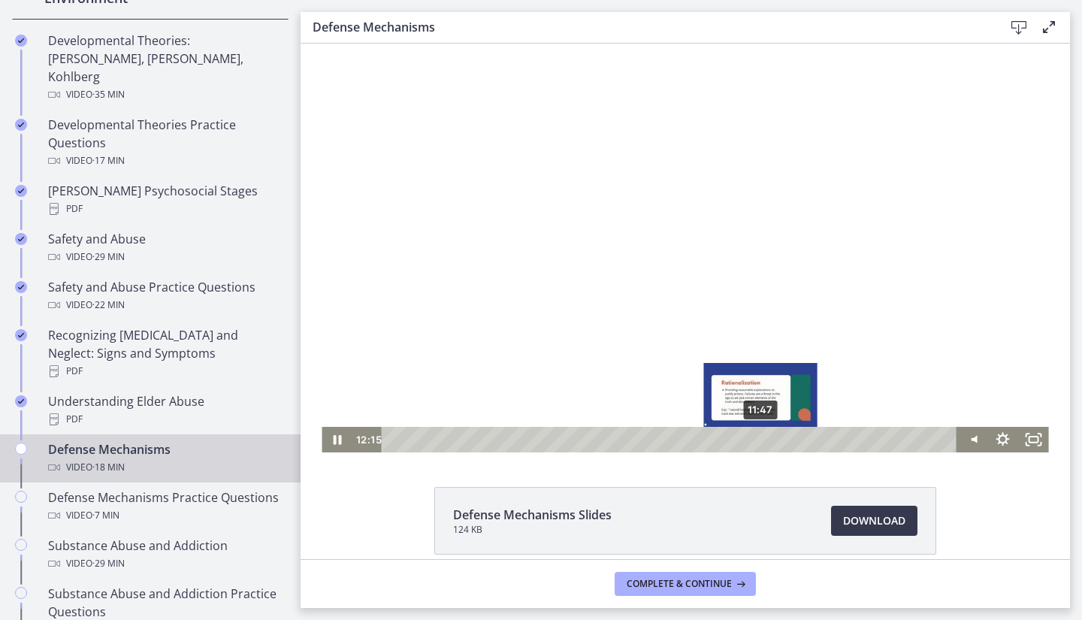
click at [756, 437] on div "11:47" at bounding box center [671, 440] width 558 height 26
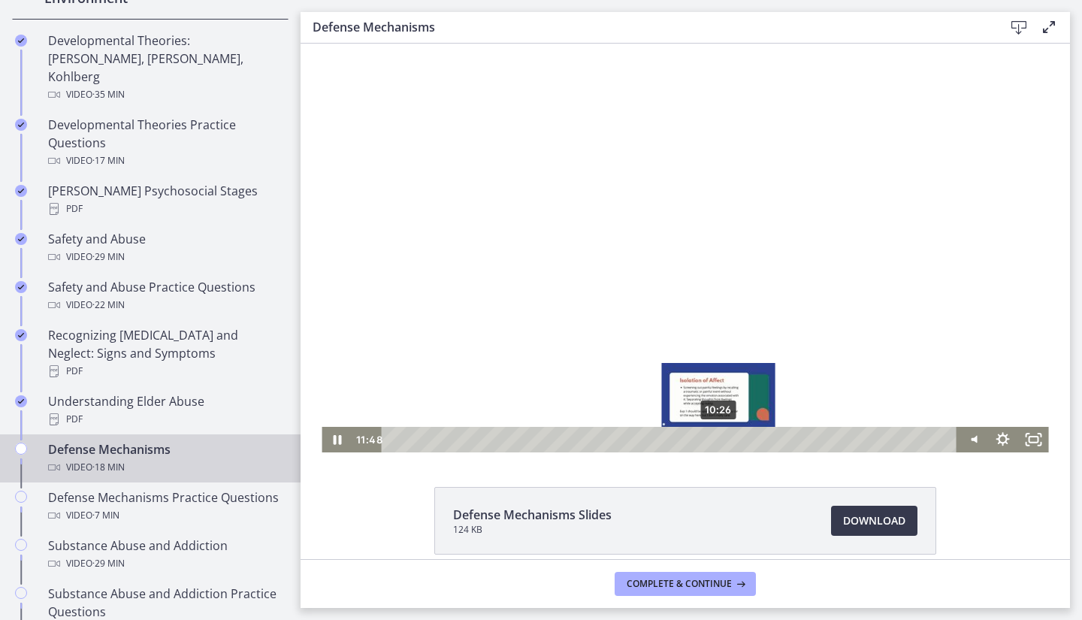
click at [714, 441] on div "10:26" at bounding box center [671, 440] width 558 height 26
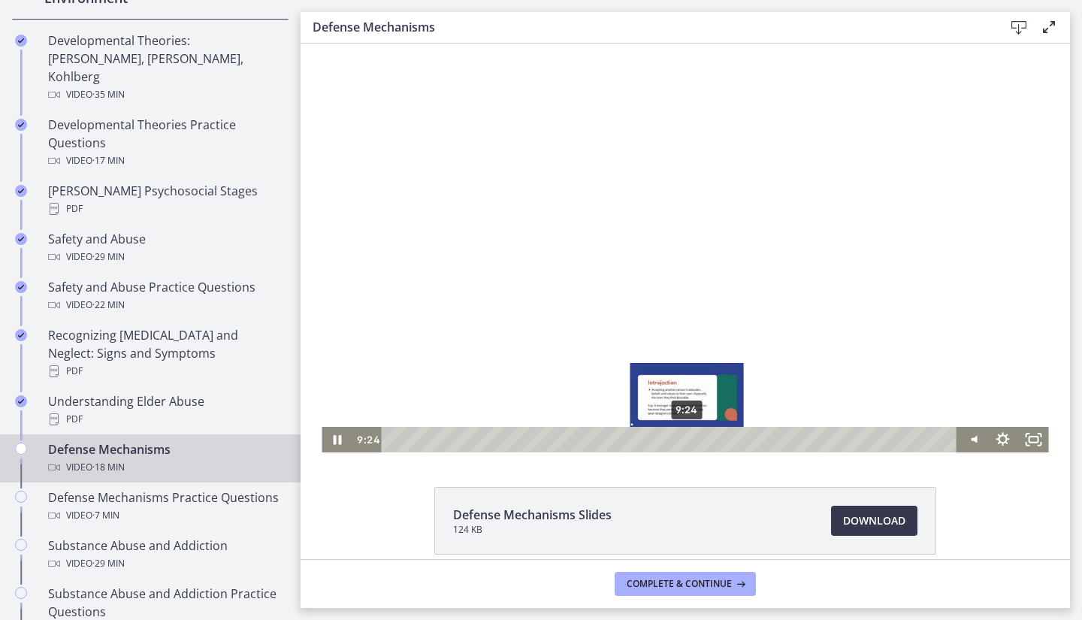
click at [682, 435] on div "9:24" at bounding box center [671, 440] width 558 height 26
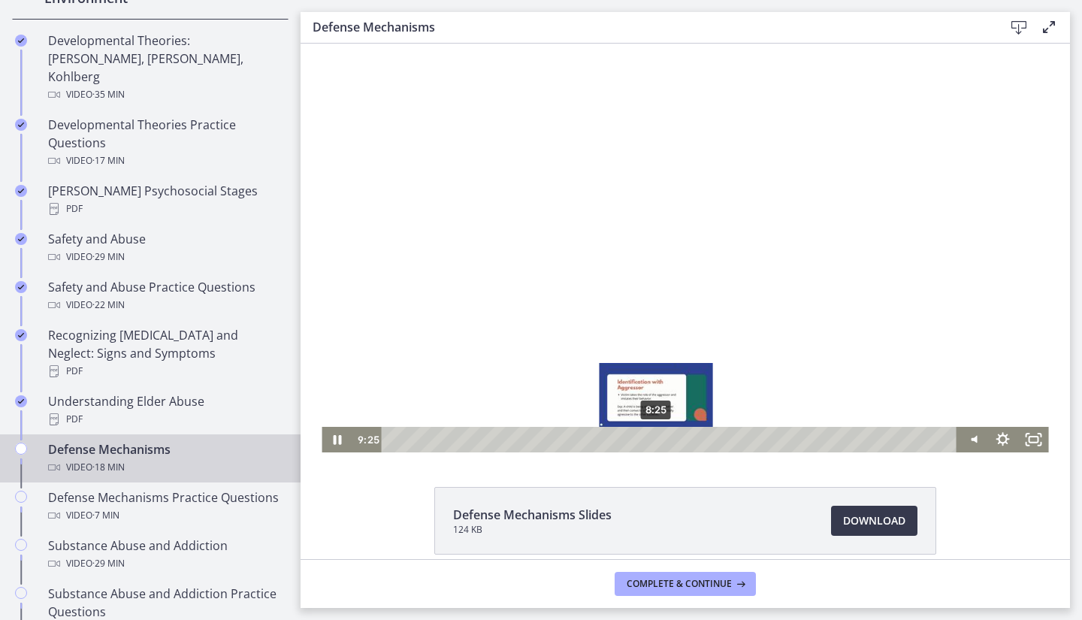
click at [650, 435] on div "8:25" at bounding box center [671, 440] width 558 height 26
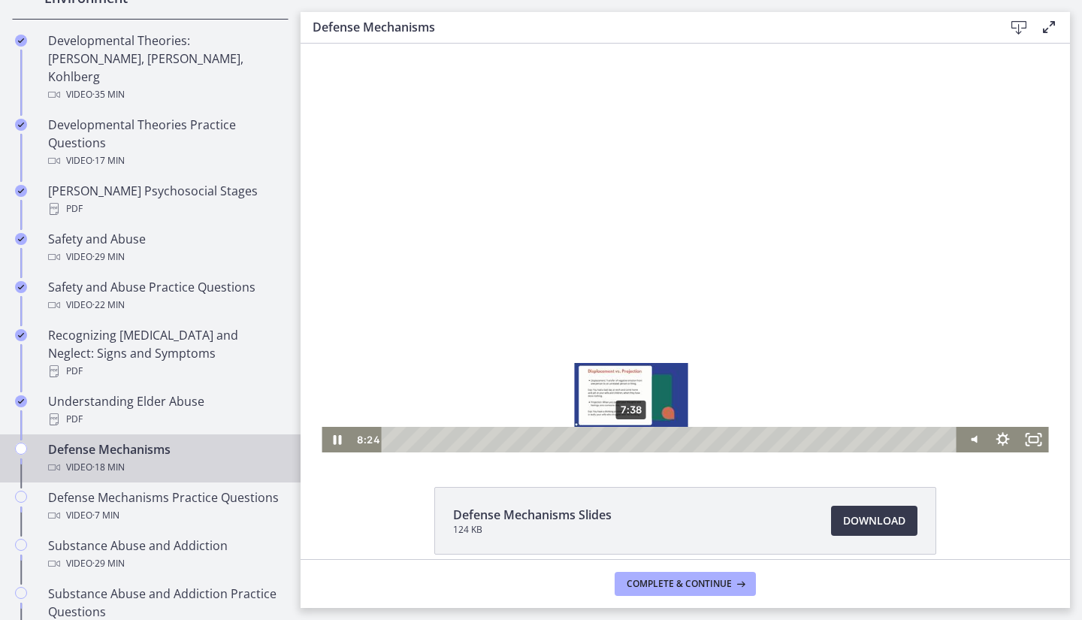
click at [626, 441] on div "7:38" at bounding box center [671, 440] width 558 height 26
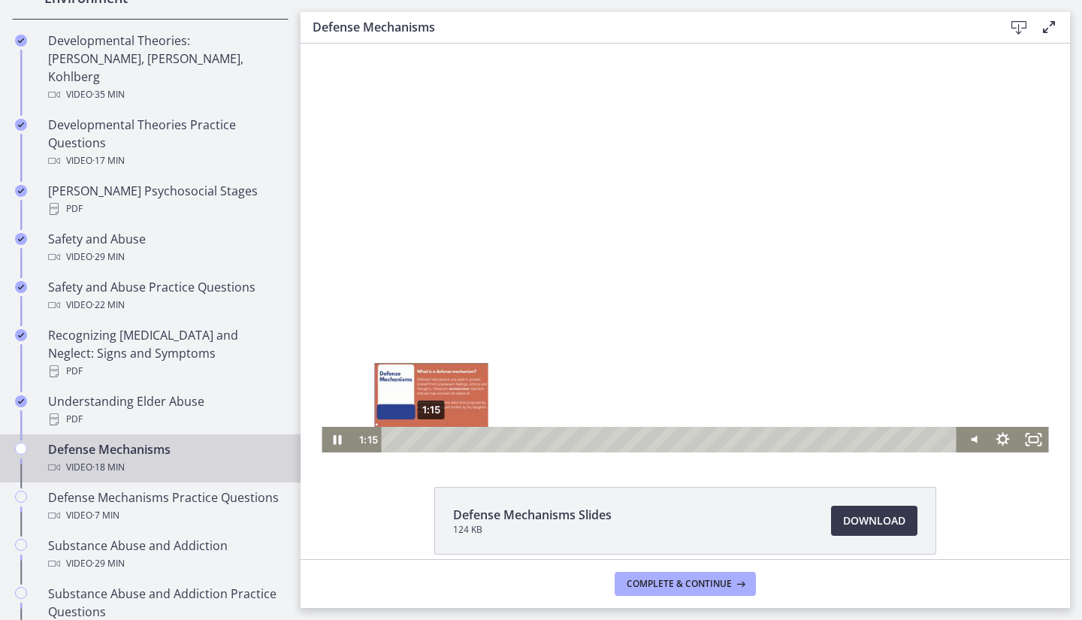
click at [426, 443] on div "1:15" at bounding box center [671, 440] width 558 height 26
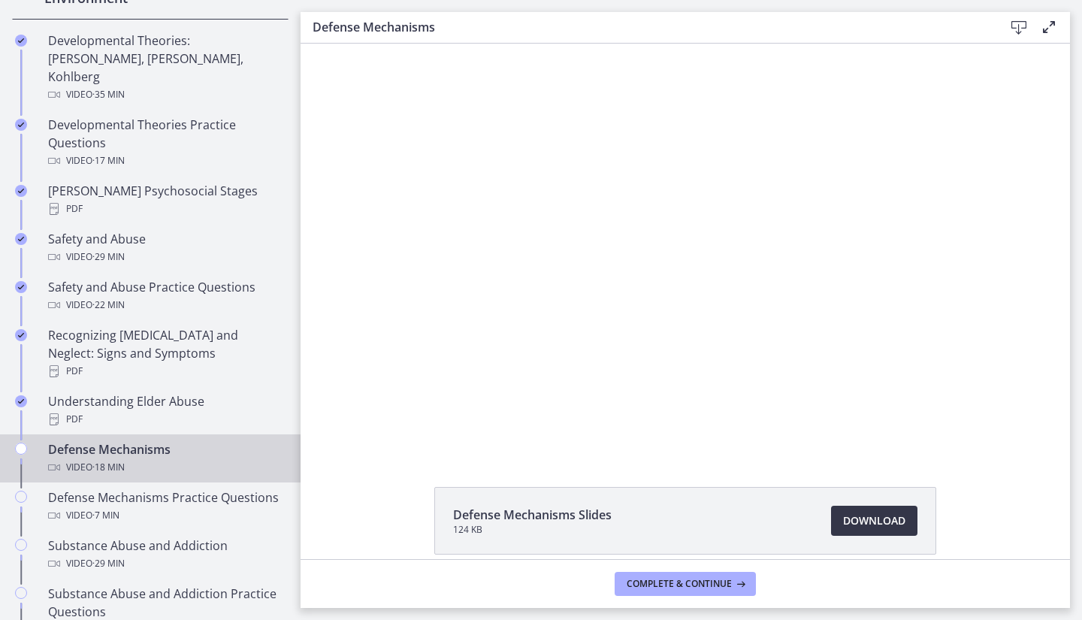
click at [857, 508] on link "Download Opens in a new window" at bounding box center [874, 521] width 86 height 30
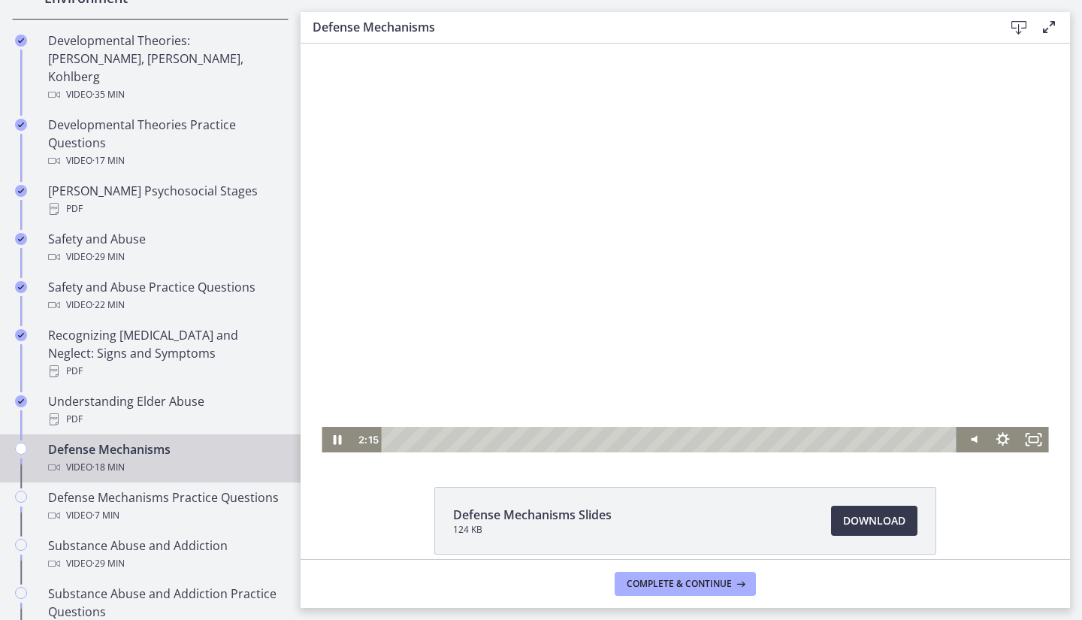
click at [564, 295] on div at bounding box center [685, 248] width 727 height 409
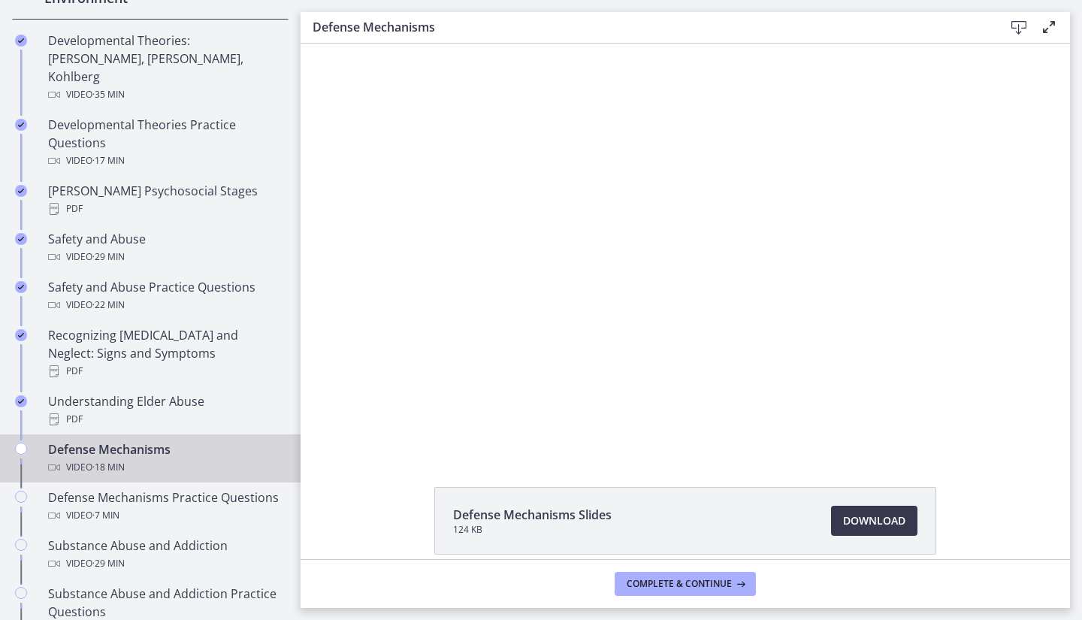
click at [1067, 566] on footer "Complete & continue" at bounding box center [686, 583] width 770 height 49
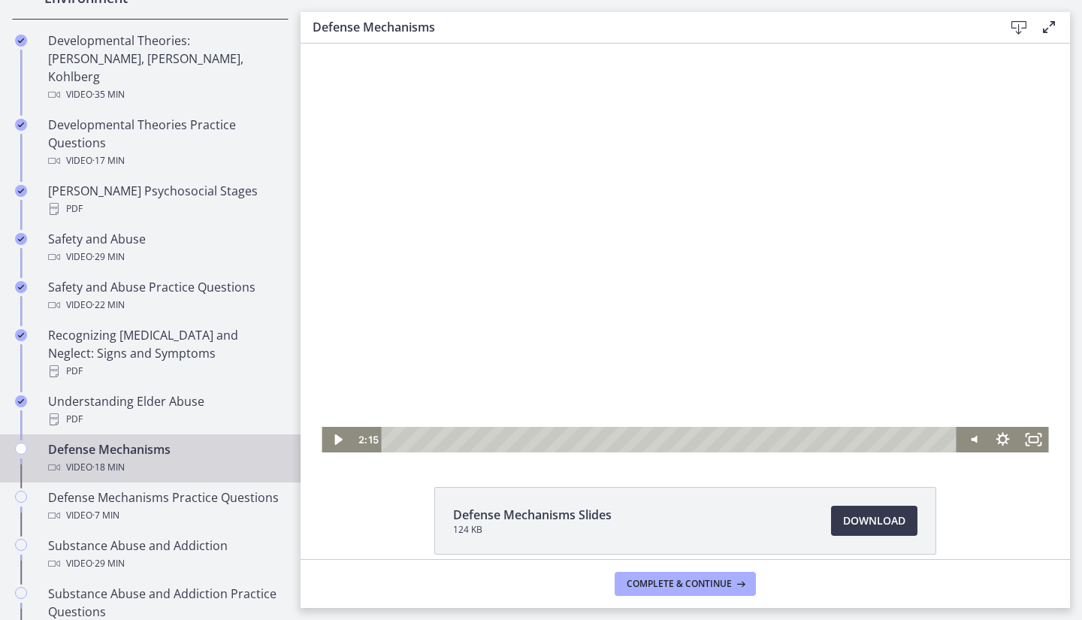
click at [552, 159] on div at bounding box center [685, 248] width 727 height 409
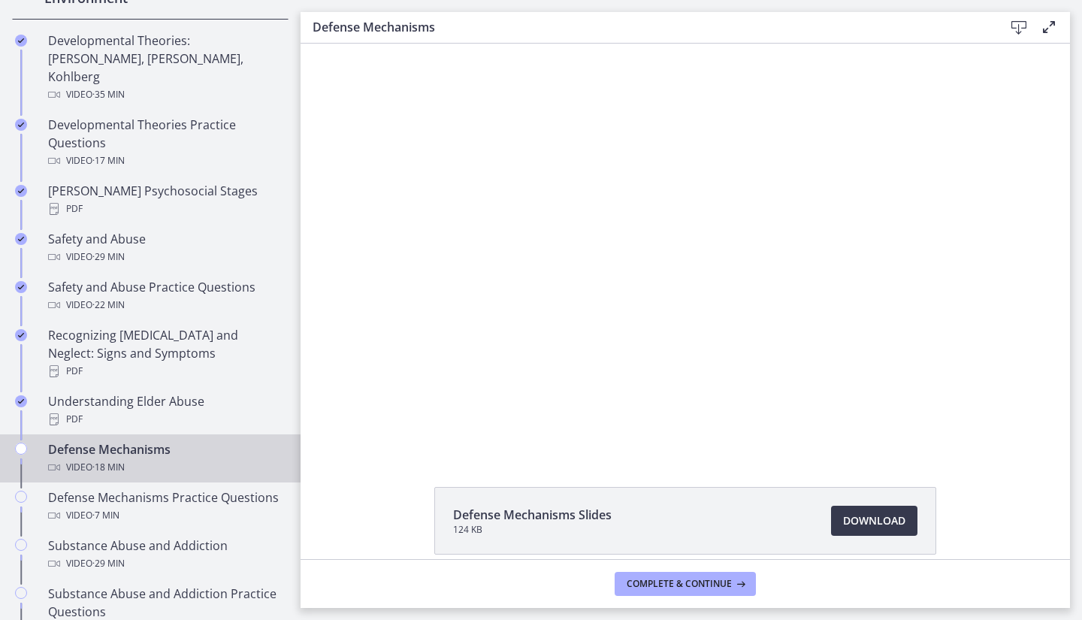
click at [552, 159] on div at bounding box center [685, 248] width 727 height 409
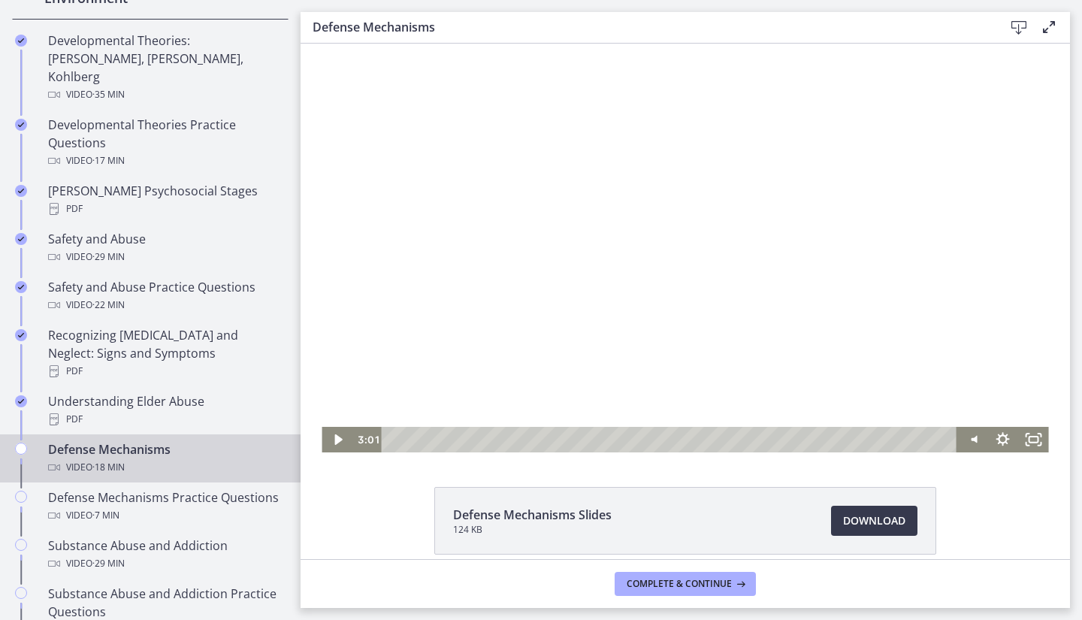
click at [534, 146] on div at bounding box center [685, 248] width 727 height 409
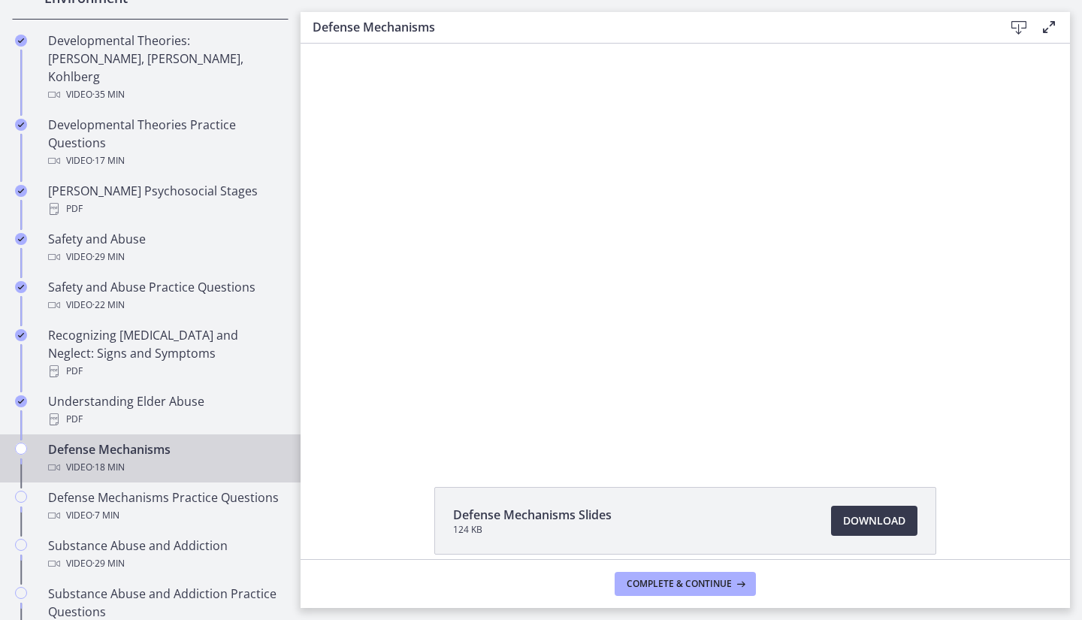
click at [534, 146] on div at bounding box center [685, 248] width 727 height 409
click at [550, 68] on div at bounding box center [685, 248] width 727 height 409
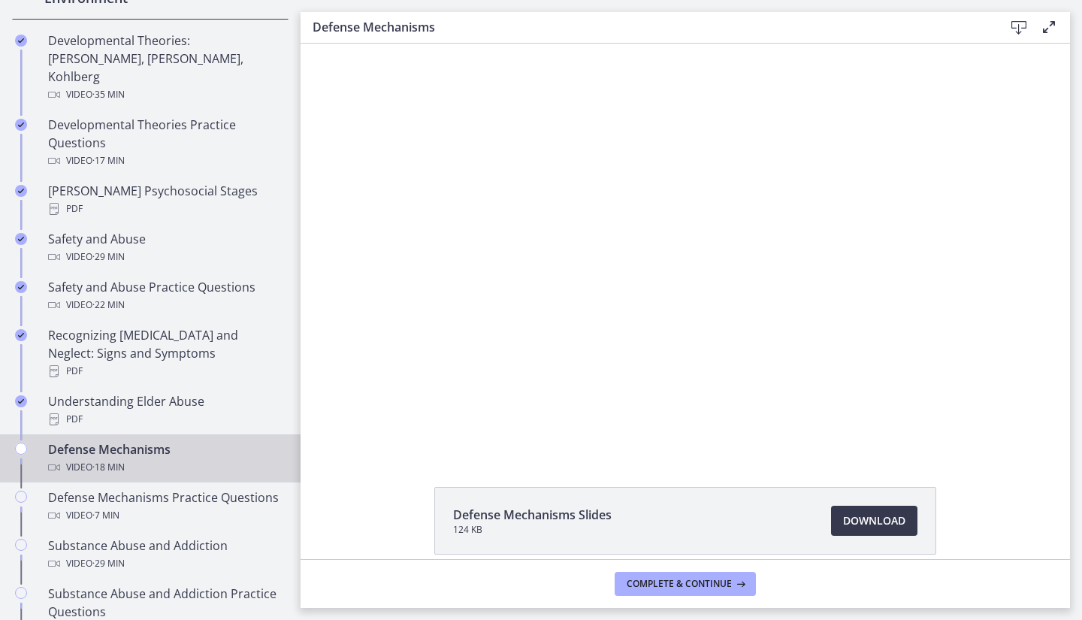
click at [550, 68] on div at bounding box center [685, 248] width 727 height 409
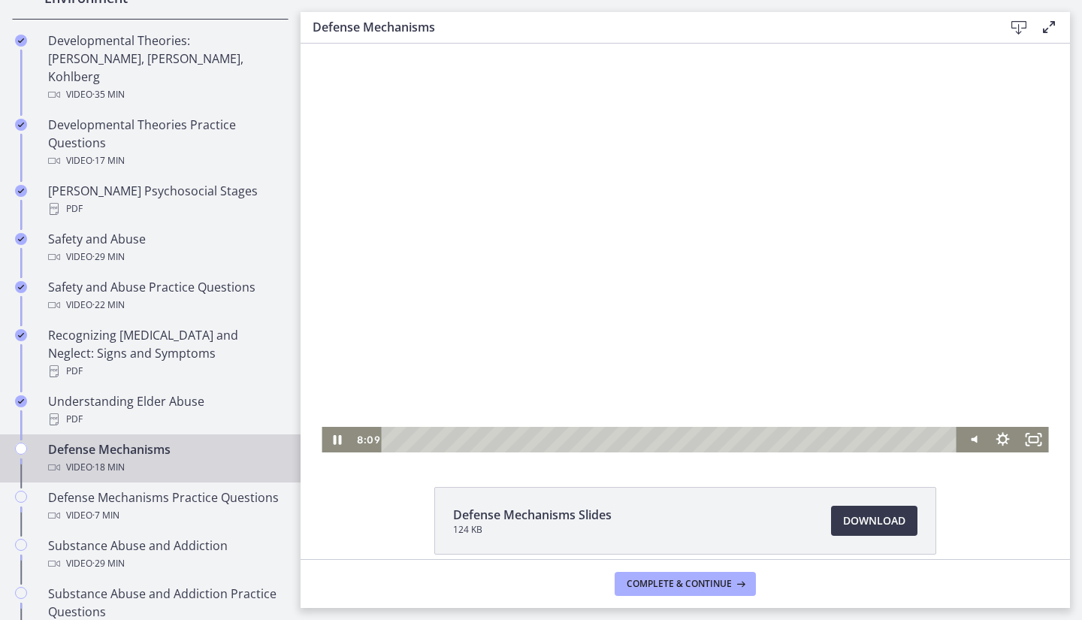
click at [551, 79] on div at bounding box center [685, 248] width 727 height 409
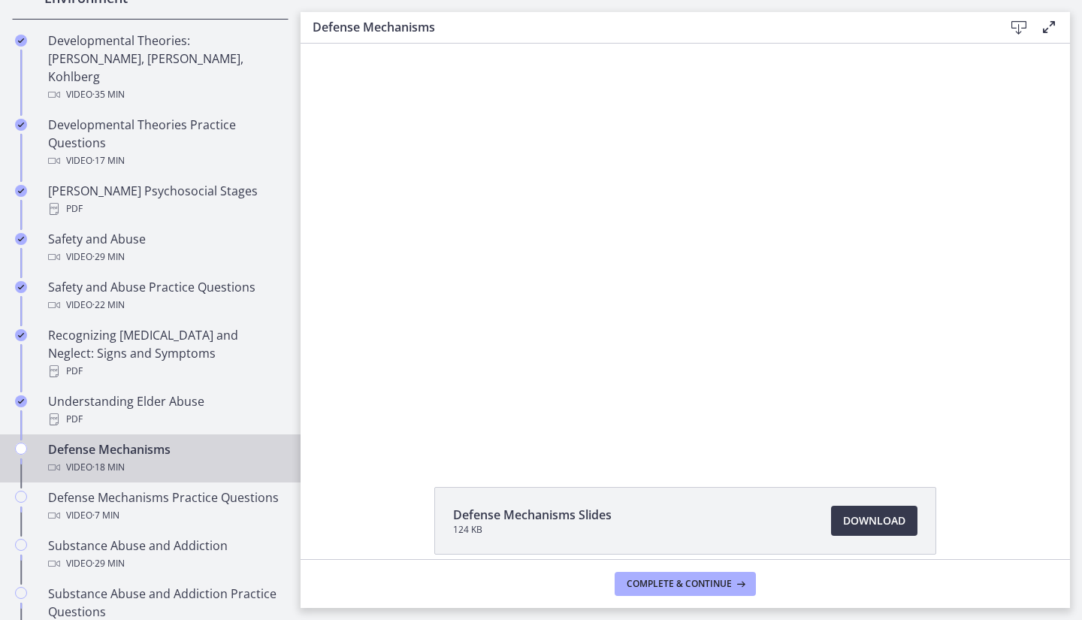
click at [646, 269] on div at bounding box center [685, 248] width 727 height 409
click at [584, 295] on div at bounding box center [685, 248] width 727 height 409
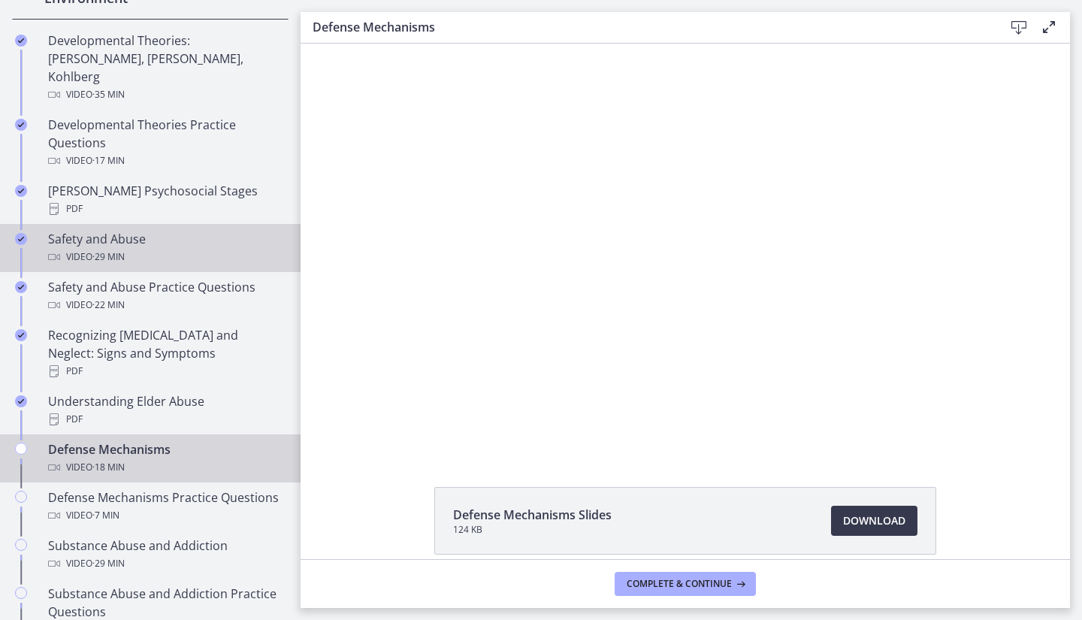
drag, startPoint x: 26, startPoint y: 237, endPoint x: 241, endPoint y: 219, distance: 215.0
click at [241, 230] on div "Safety and Abuse Video · 29 min" at bounding box center [165, 248] width 235 height 36
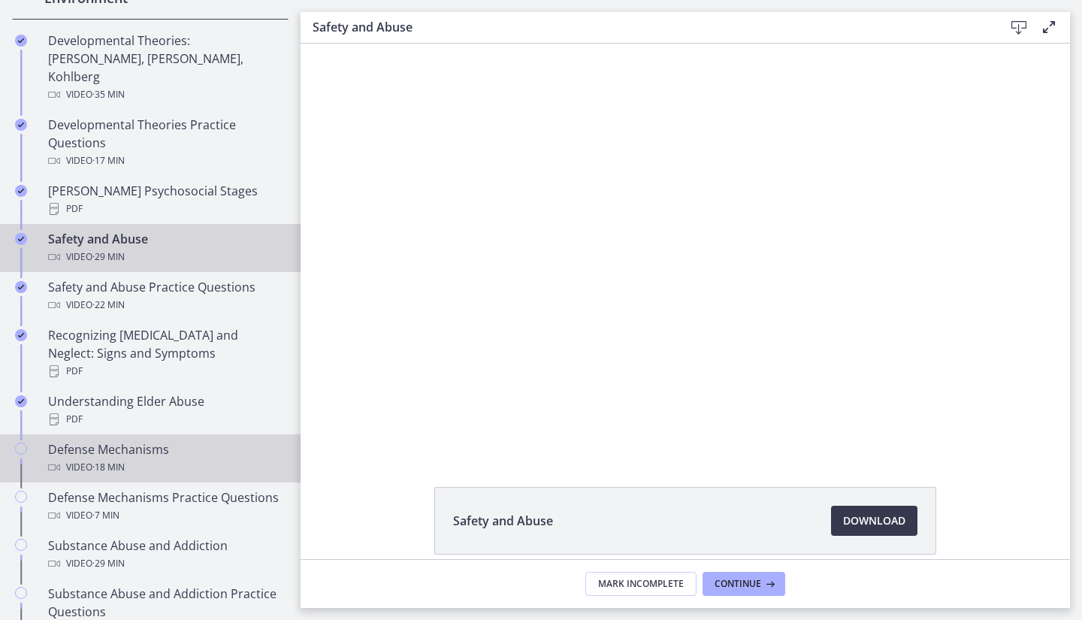
click at [165, 440] on div "Defense Mechanisms Video · 18 min" at bounding box center [165, 458] width 235 height 36
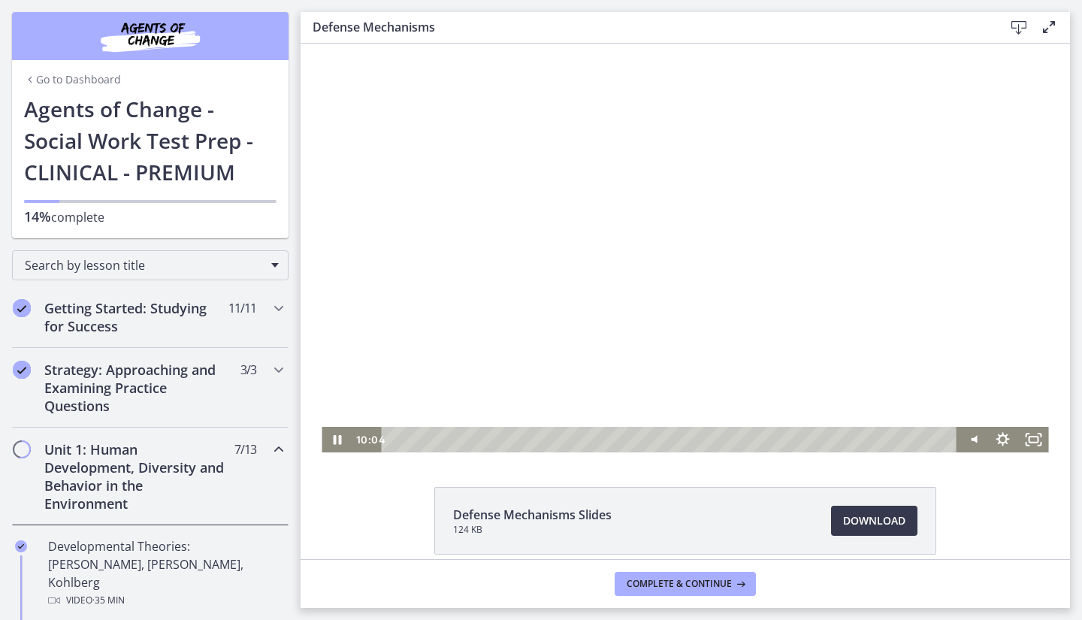
scroll to position [506, 0]
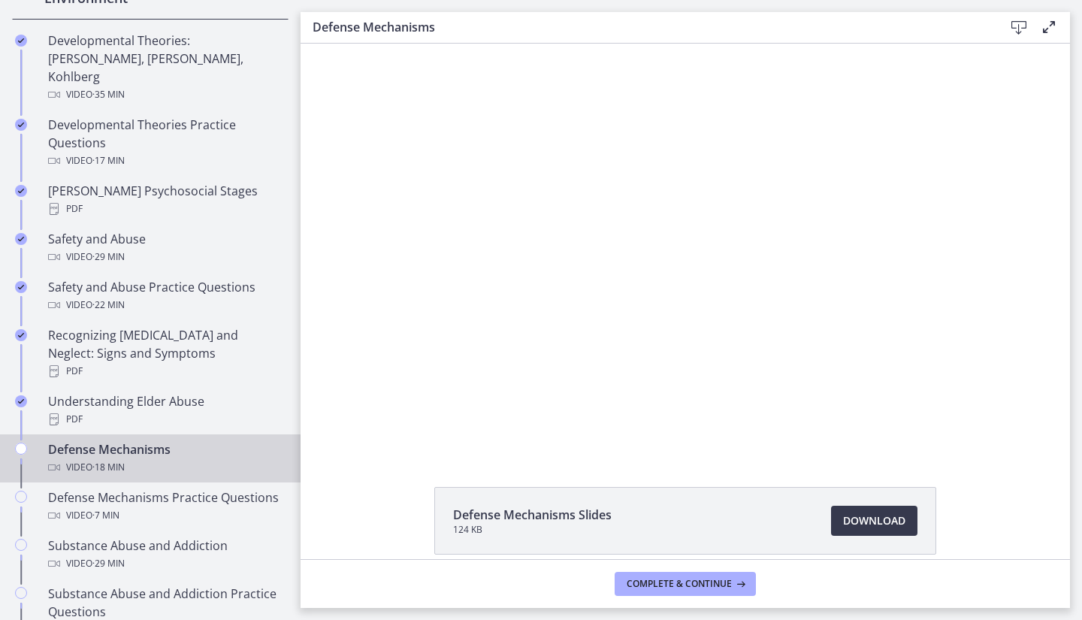
click at [657, 289] on div at bounding box center [685, 248] width 727 height 409
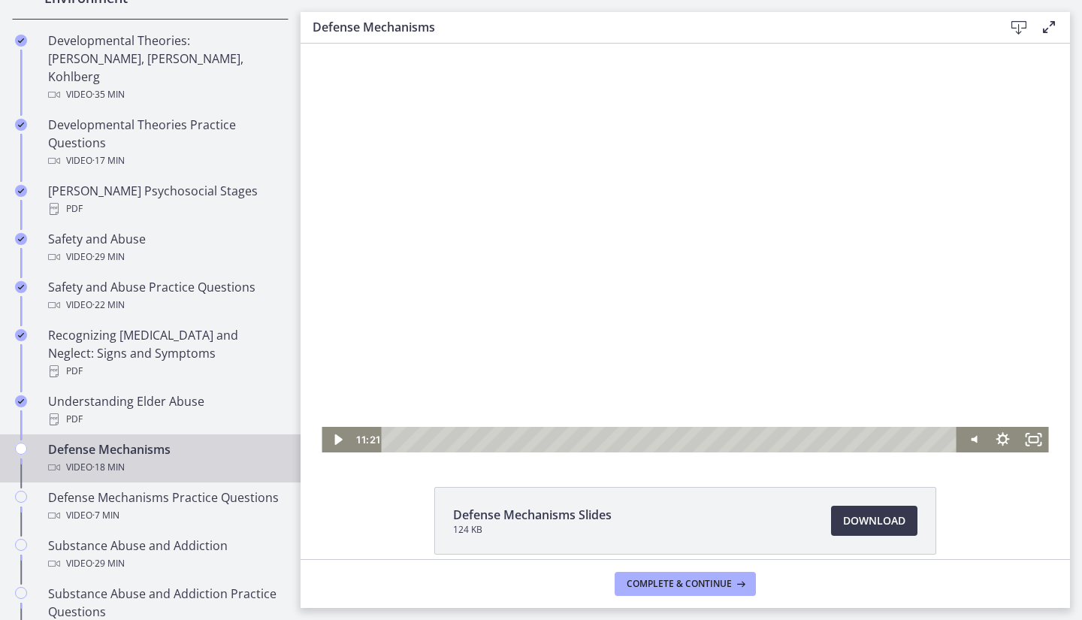
click at [765, 281] on div at bounding box center [685, 248] width 727 height 409
click at [570, 260] on div at bounding box center [685, 248] width 727 height 409
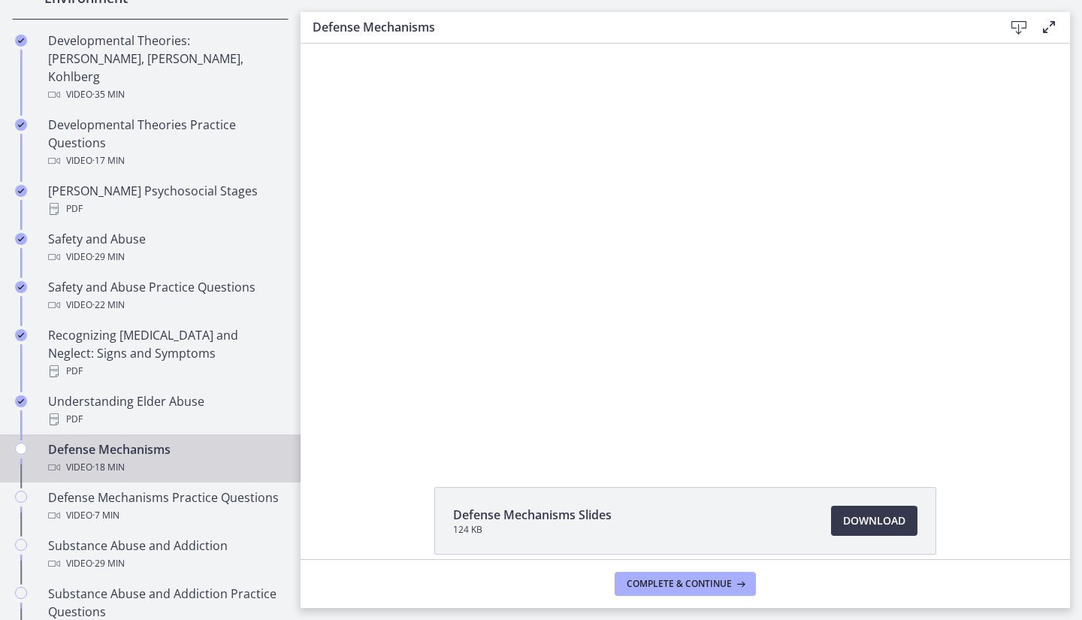
click at [510, 392] on div at bounding box center [685, 248] width 727 height 409
click at [611, 253] on div at bounding box center [685, 248] width 727 height 409
click at [510, 392] on div at bounding box center [685, 248] width 727 height 409
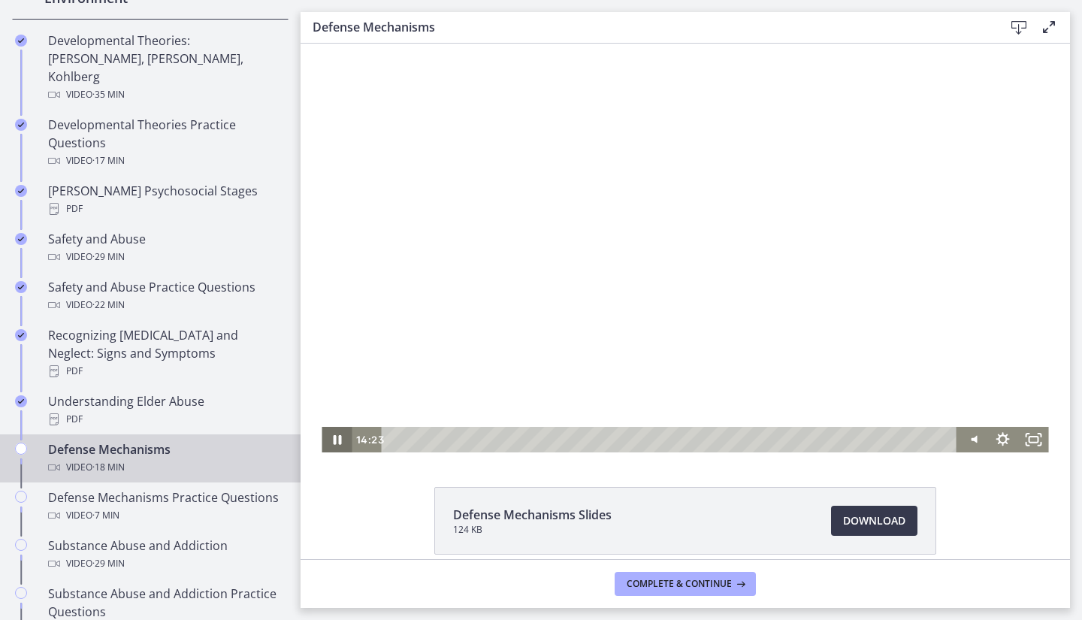
click at [328, 434] on icon "Pause" at bounding box center [337, 440] width 30 height 26
